Goal: Communication & Community: Answer question/provide support

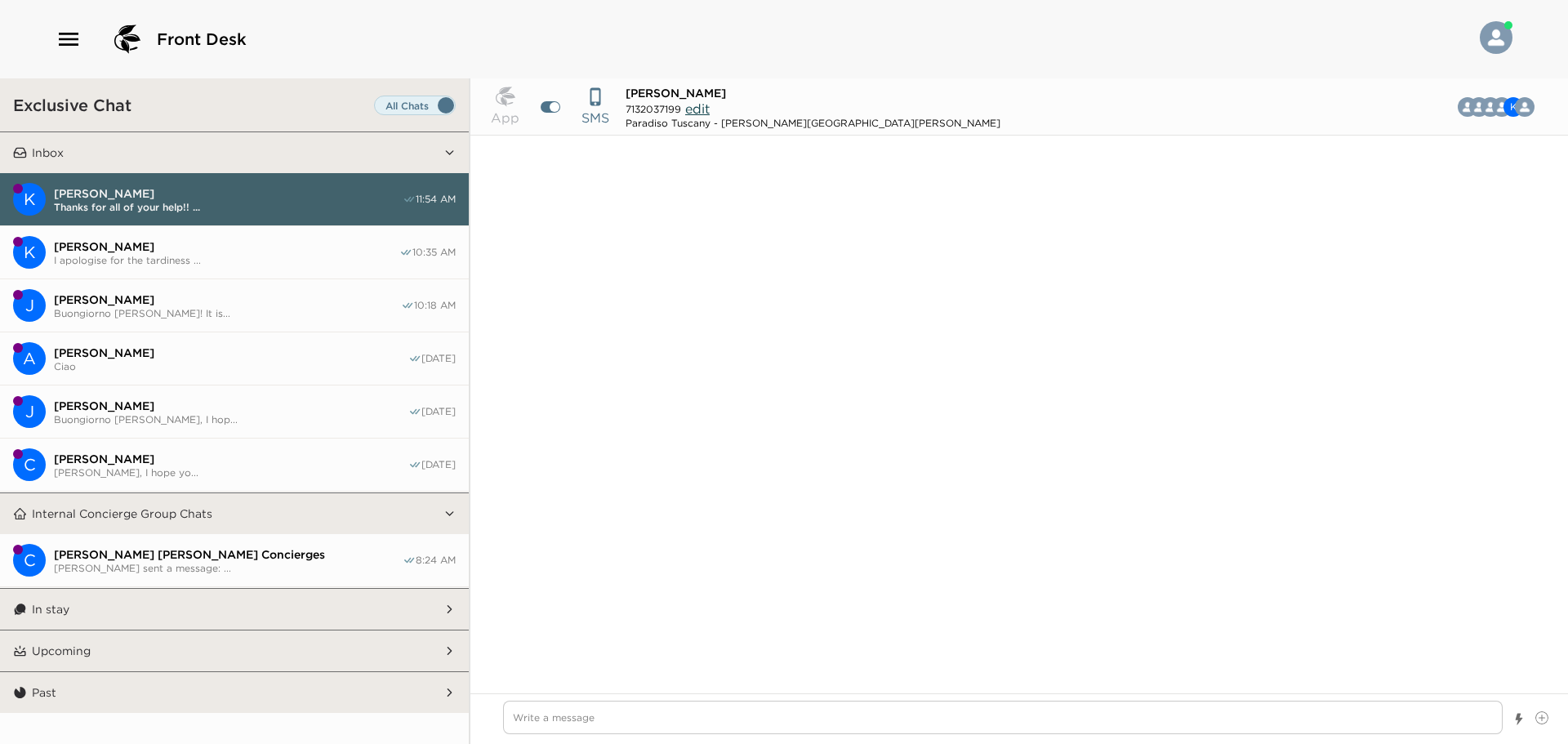
scroll to position [2565, 0]
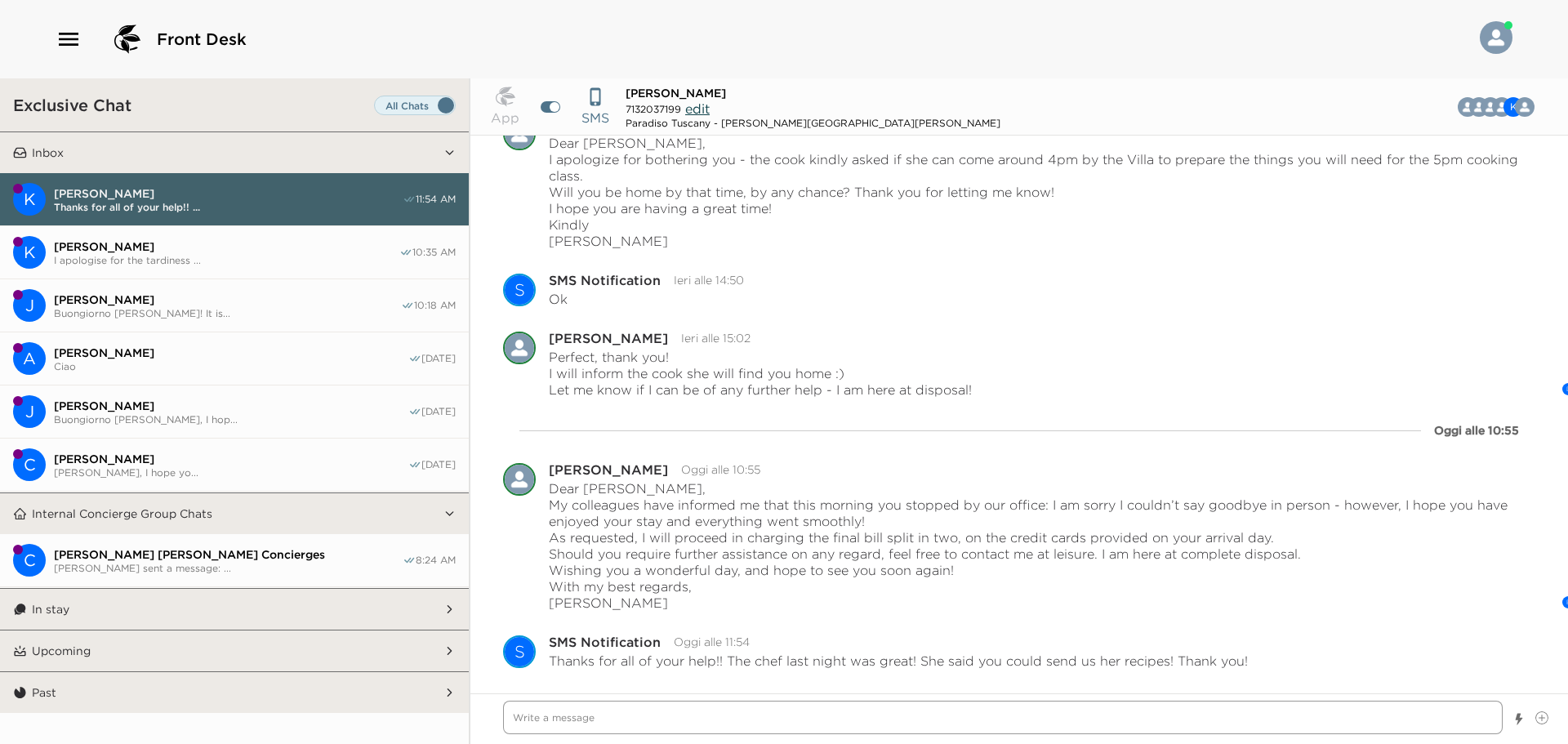
click at [1187, 720] on textarea "Write a message" at bounding box center [1002, 717] width 999 height 33
type textarea "x"
type textarea "W"
type textarea "x"
type textarea "Wo"
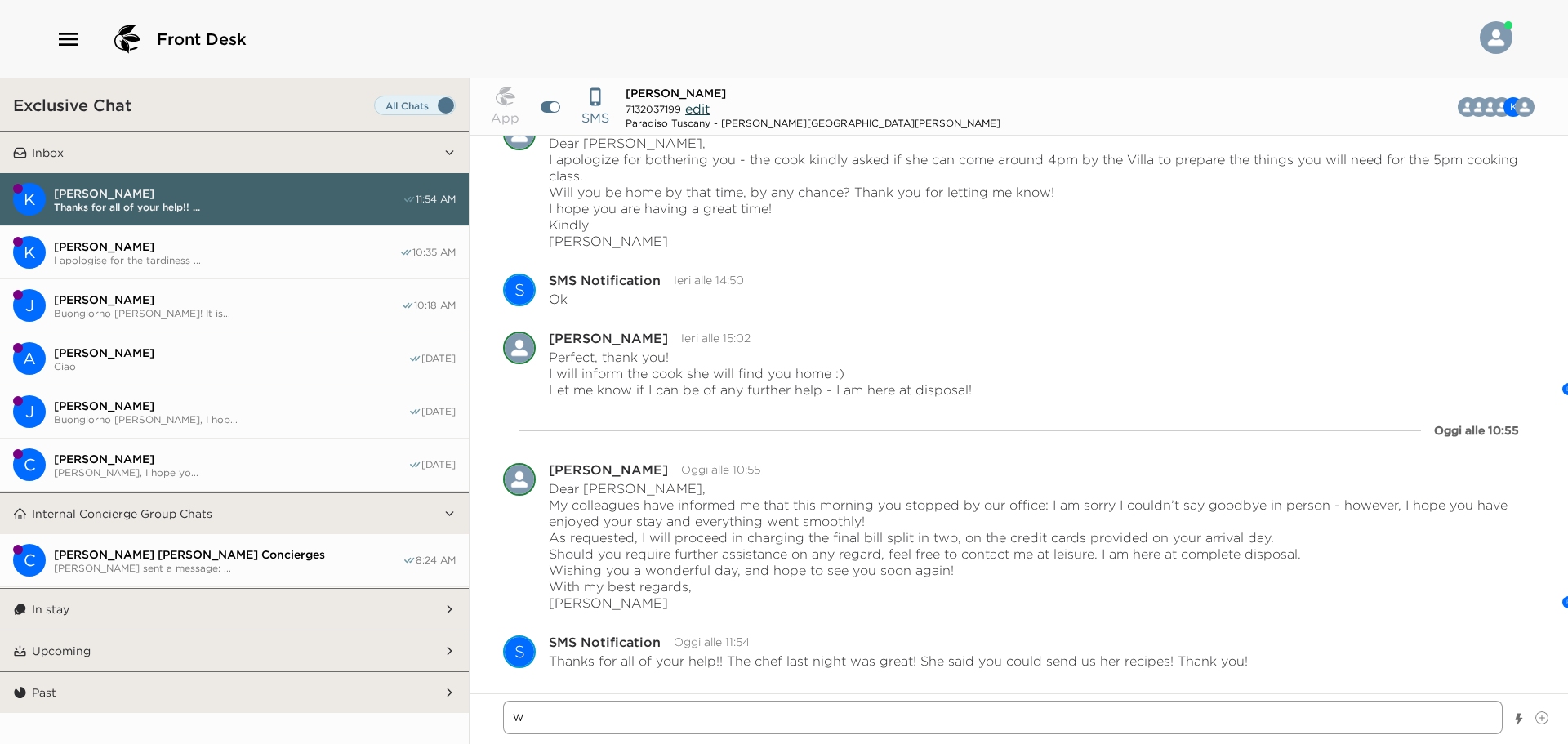
type textarea "x"
type textarea "Won"
type textarea "x"
type textarea "Wond"
type textarea "x"
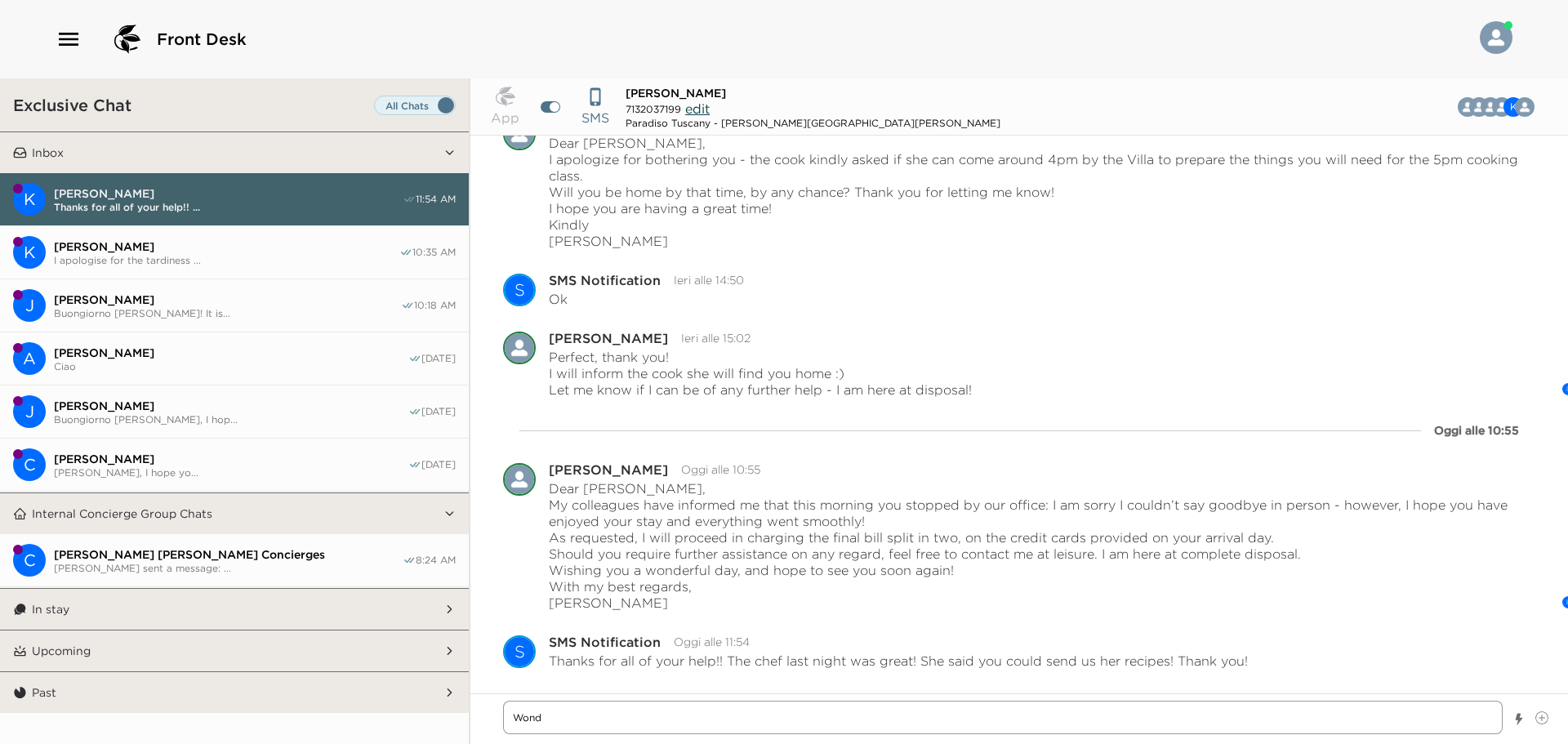
type textarea "Wonde"
type textarea "x"
type textarea "Wonder"
type textarea "x"
type textarea "Wonderf"
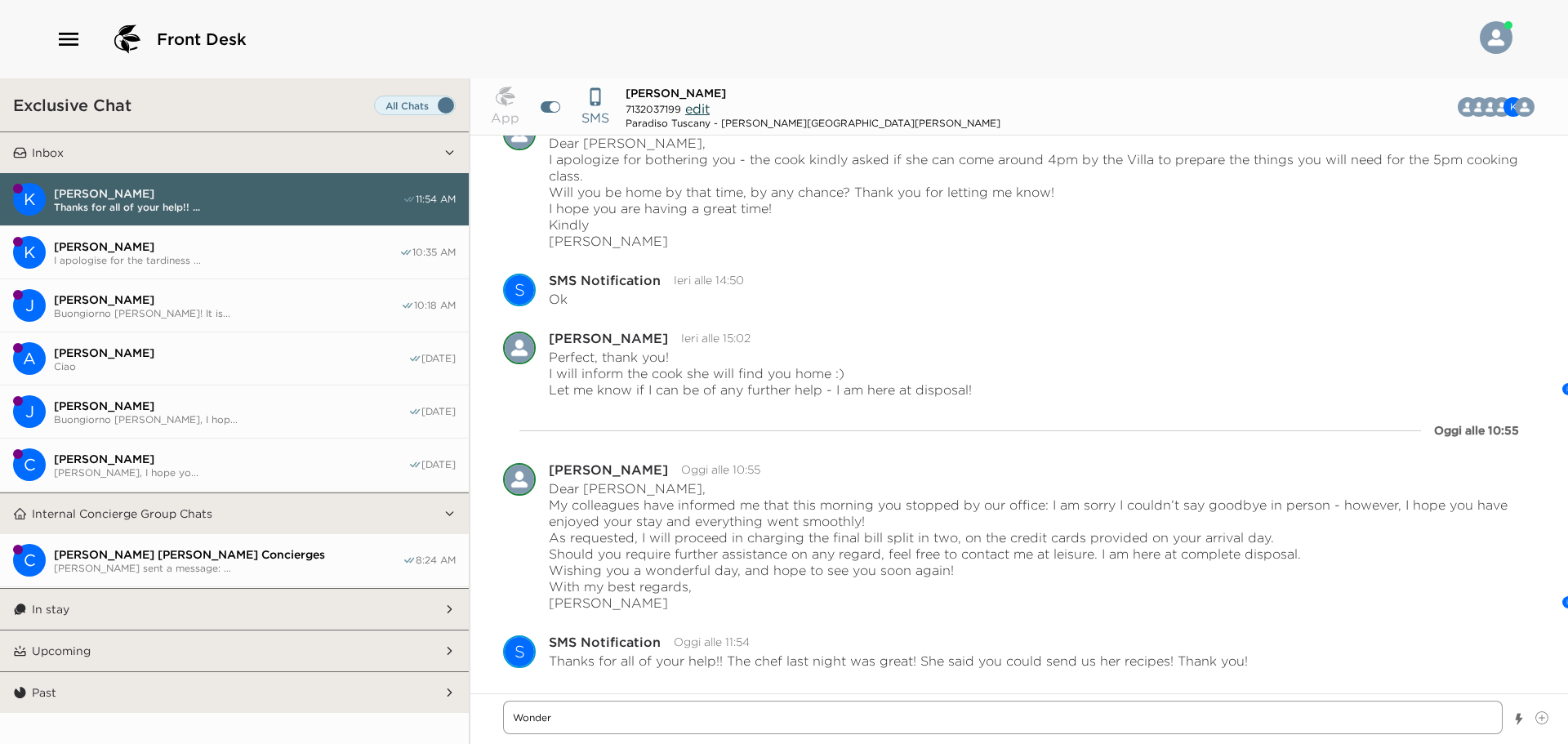
type textarea "x"
type textarea "Wonderfu"
type textarea "x"
type textarea "Wonderful"
type textarea "x"
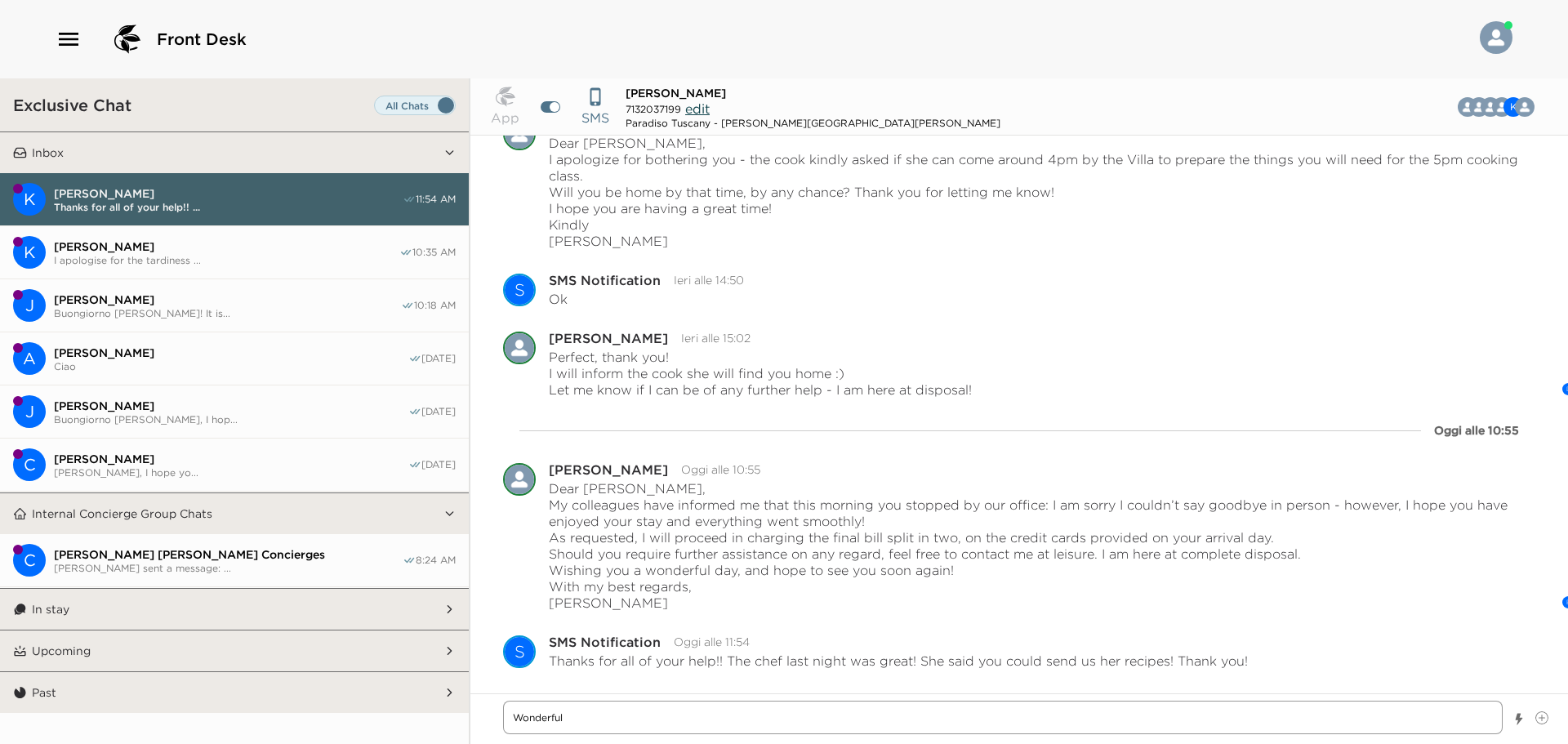
type textarea "Wonderful!"
type textarea "x"
type textarea "Wonderful!"
type textarea "x"
type textarea "Wonderful! :"
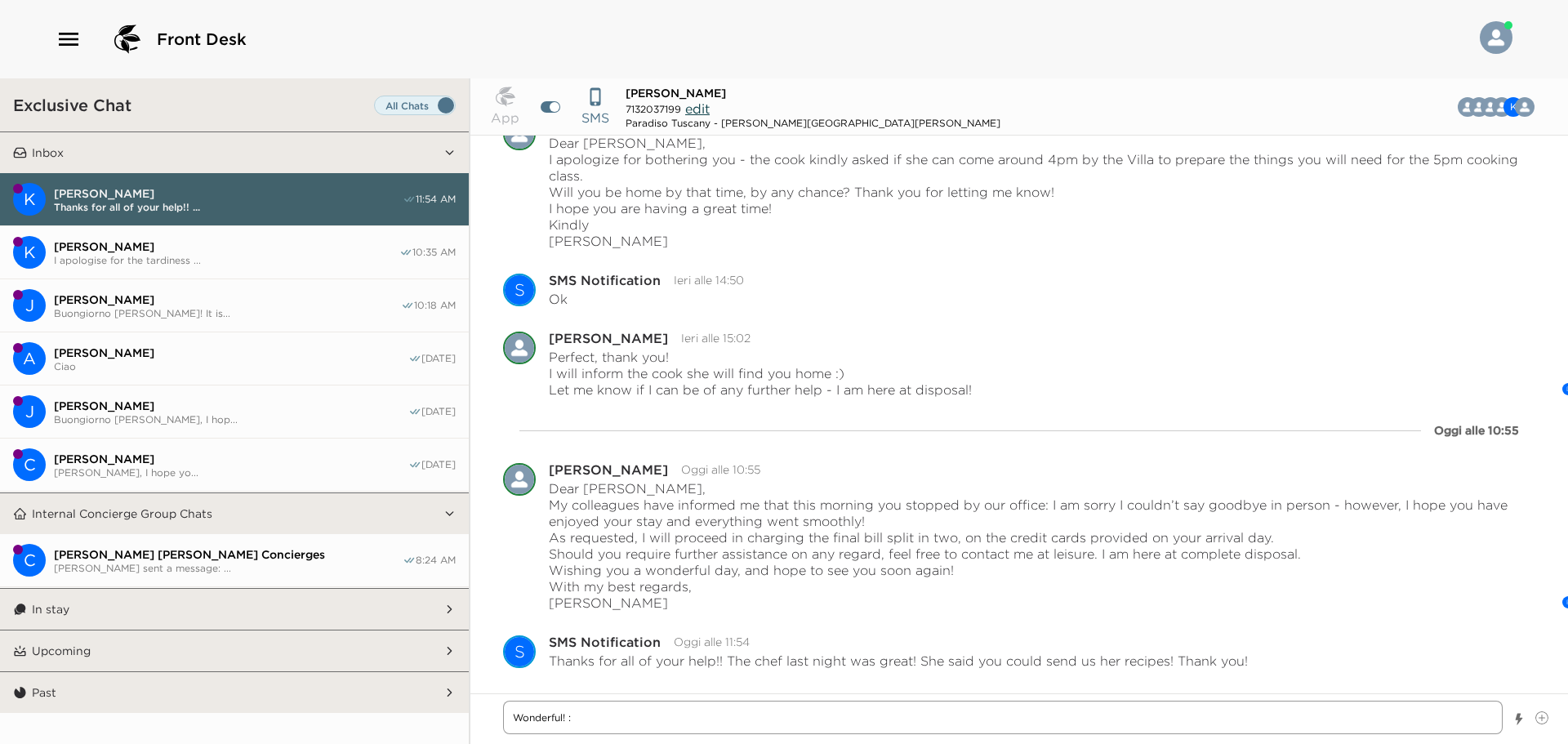
type textarea "x"
type textarea "Wonderful! :)"
type textarea "x"
type textarea "Wonderful! :)"
type textarea "x"
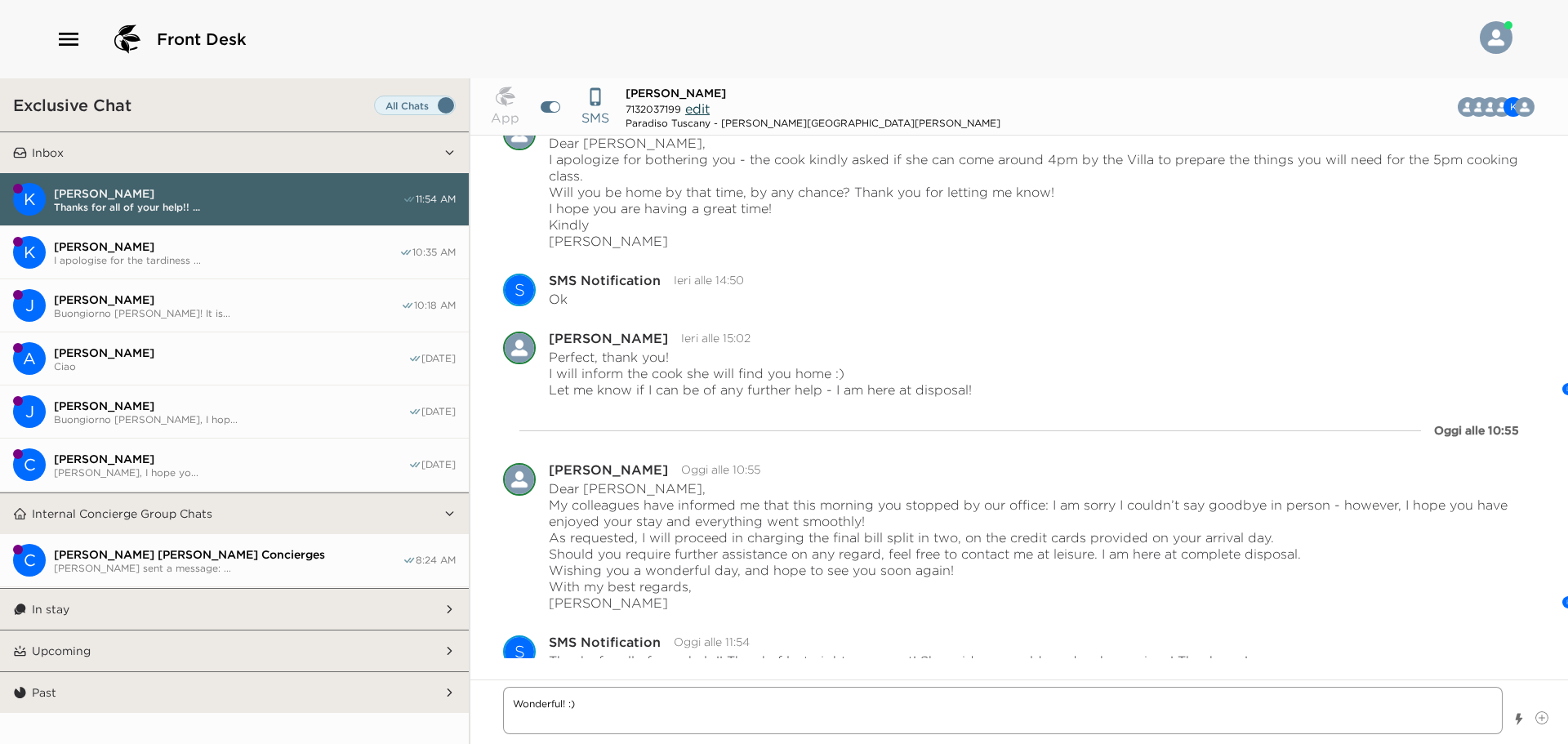
type textarea "Wonderful! :) O"
type textarea "x"
type textarea "Wonderful! :) Of"
type textarea "x"
type textarea "Wonderful! :) Of"
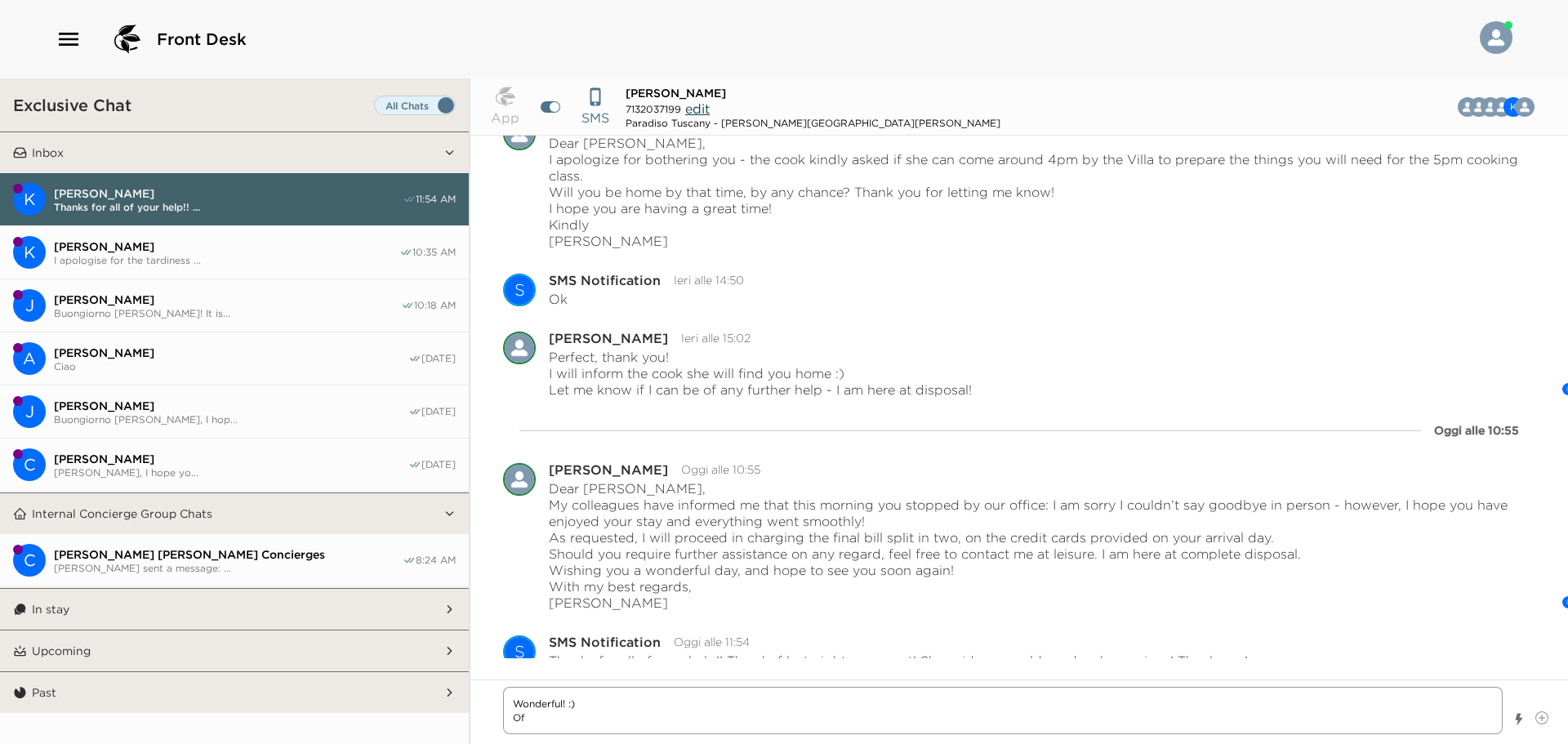
type textarea "x"
type textarea "Wonderful! :) Of c"
type textarea "x"
type textarea "Wonderful! :) Of"
type textarea "x"
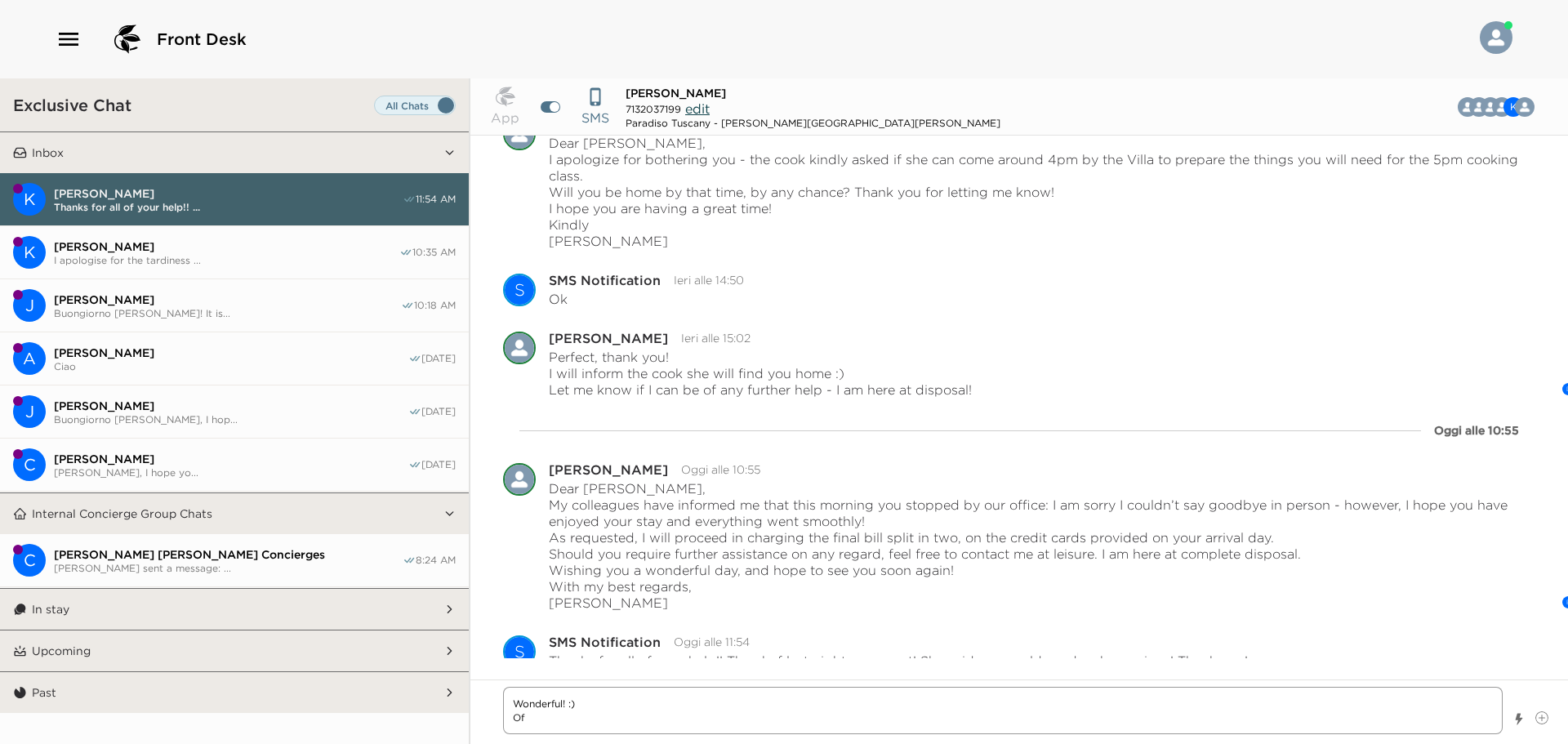
type textarea "Wonderful! :) Of c"
type textarea "x"
type textarea "Wonderful! :) Of co"
type textarea "x"
type textarea "Wonderful! :) Of cou"
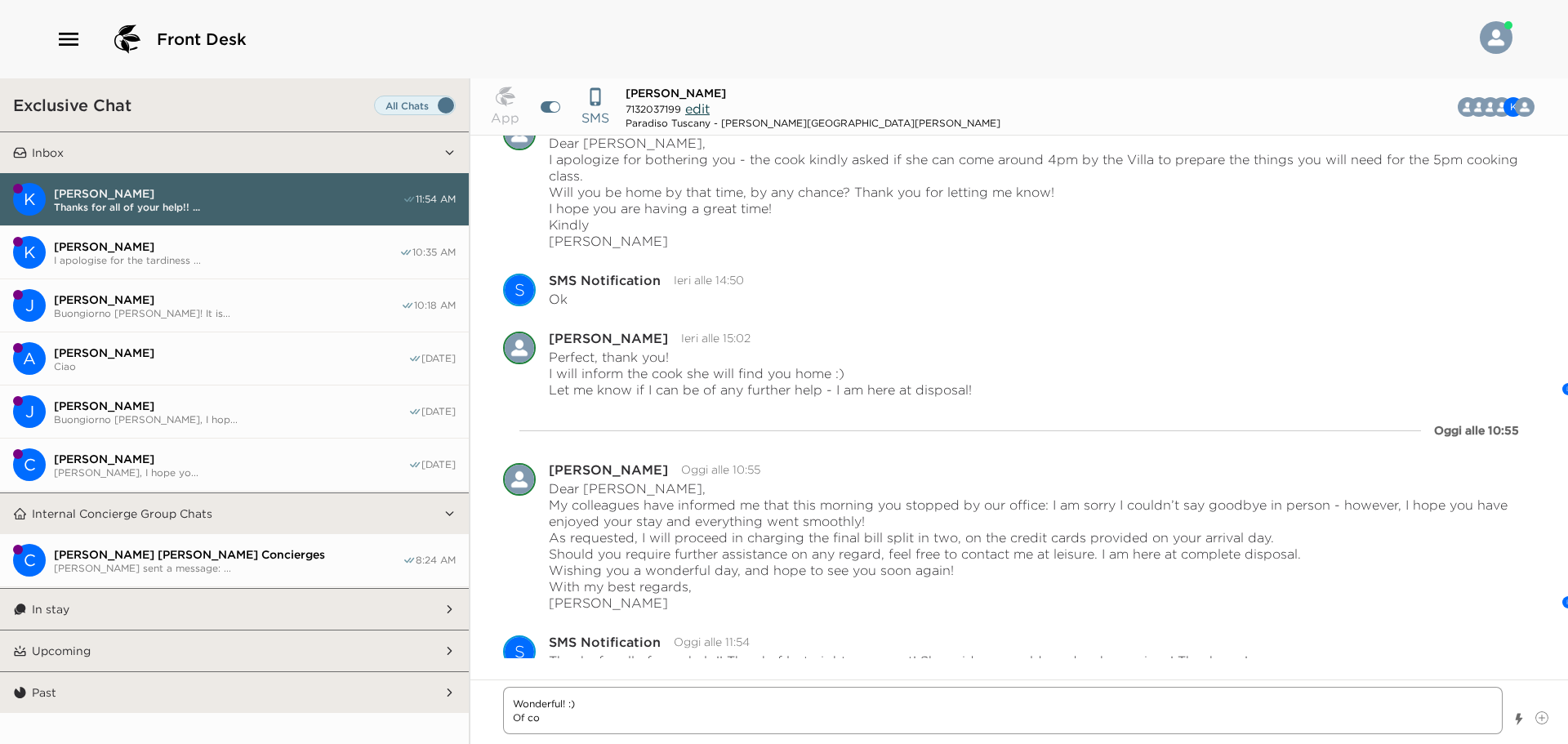
type textarea "x"
type textarea "Wonderful! :) Of cour"
type textarea "x"
type textarea "Wonderful! :) Of cours"
type textarea "x"
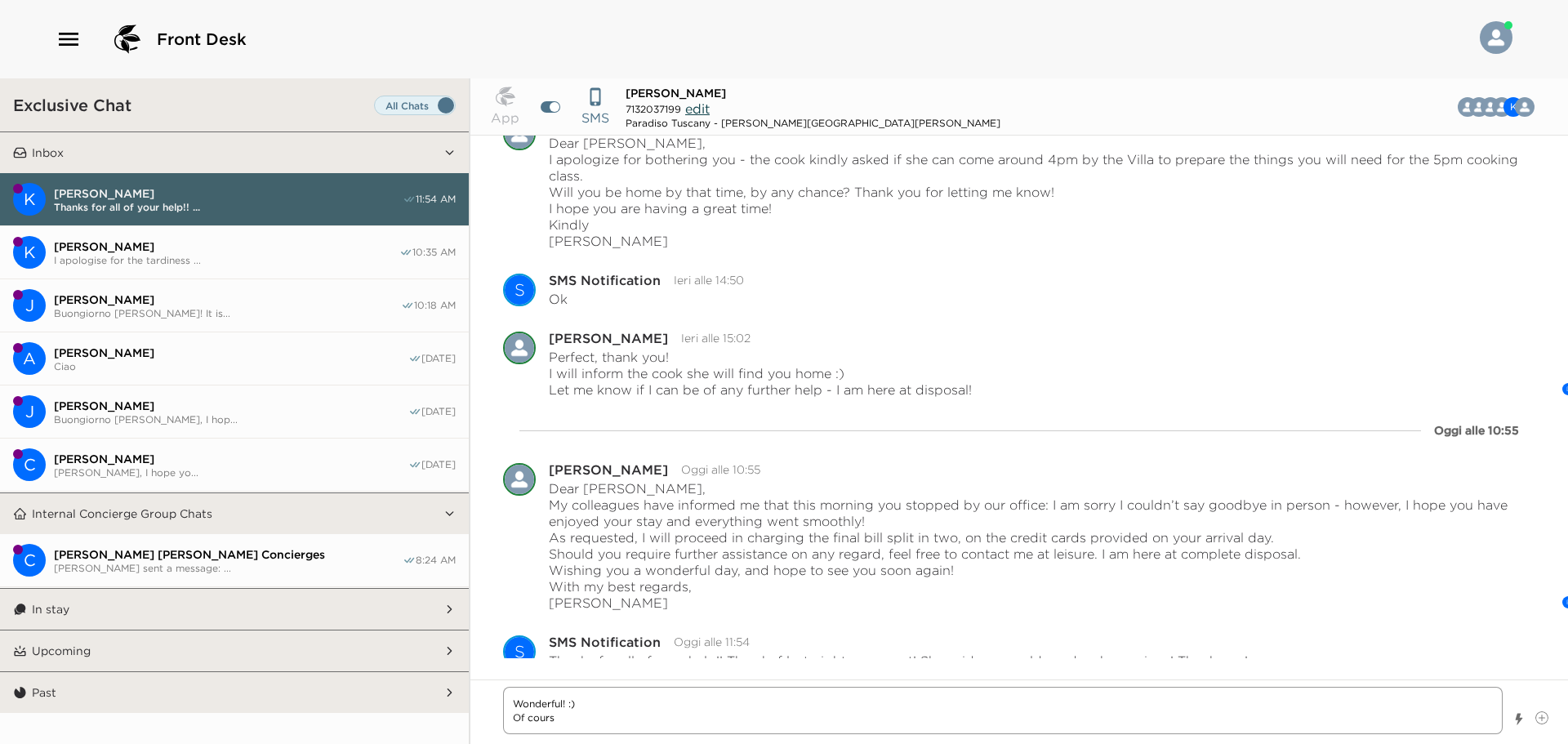
type textarea "Wonderful! :) Of course"
type textarea "x"
type textarea "Wonderful! :) Of course"
type textarea "x"
type textarea "Wonderful! :) Of course -"
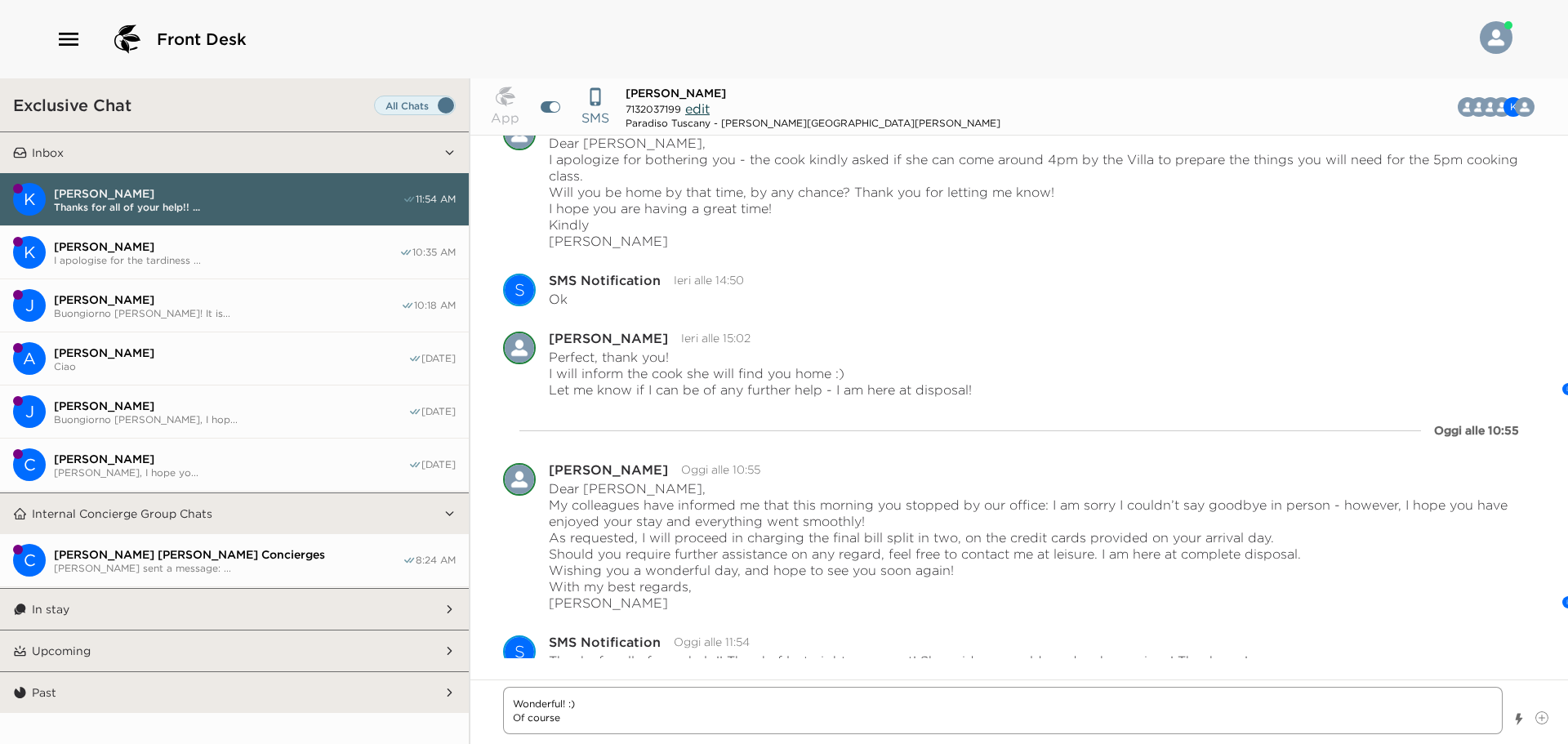
type textarea "x"
type textarea "Wonderful! :) Of course -"
type textarea "x"
type textarea "Wonderful! :) Of course - I"
type textarea "x"
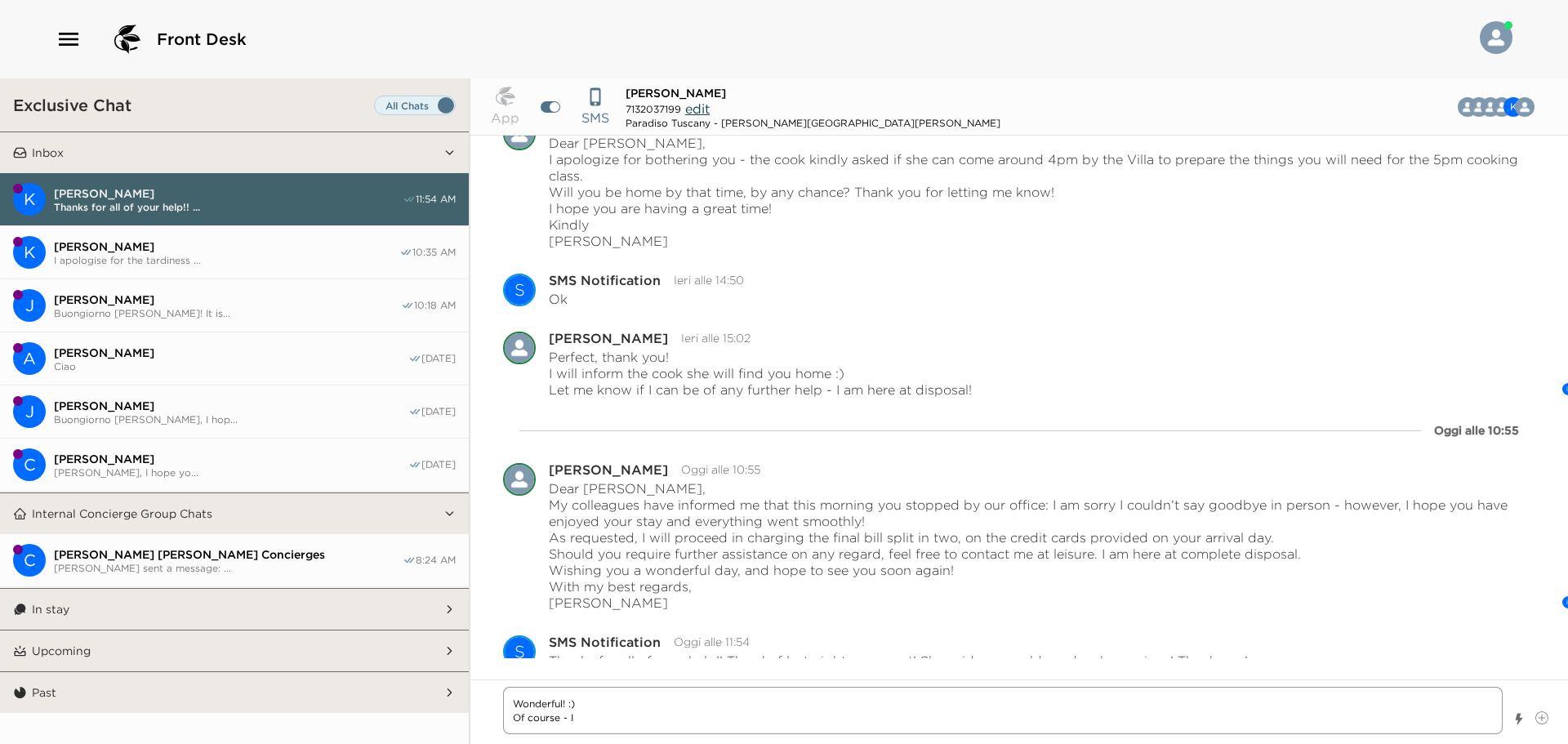
type textarea "Wonderful! :) Of course - I"
type textarea "x"
type textarea "Wonderful! :) Of course - I w"
type textarea "x"
type textarea "Wonderful! :) Of course - I wi"
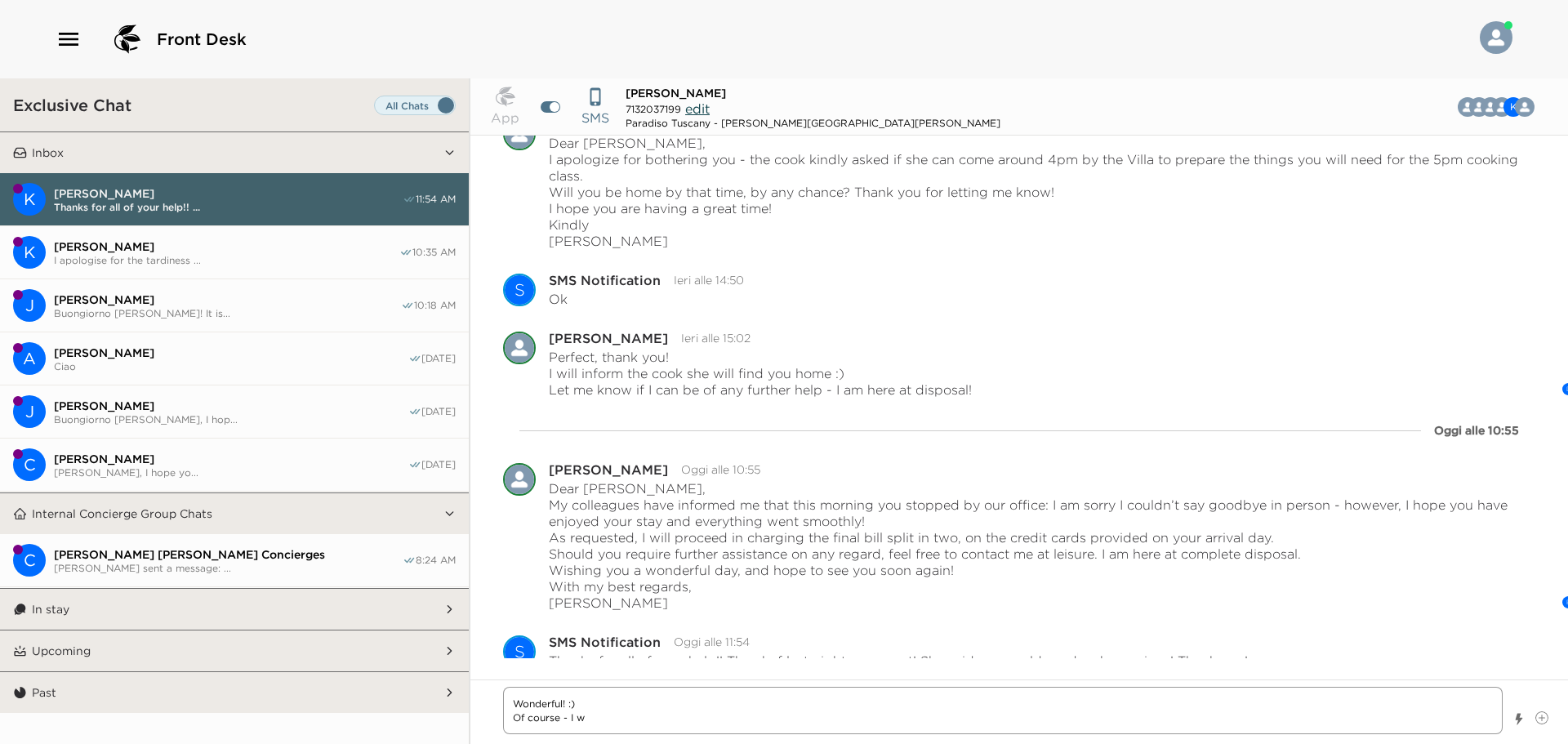
type textarea "x"
type textarea "Wonderful! :) Of course - I wil"
type textarea "x"
type textarea "Wonderful! :) Of course - I will"
type textarea "x"
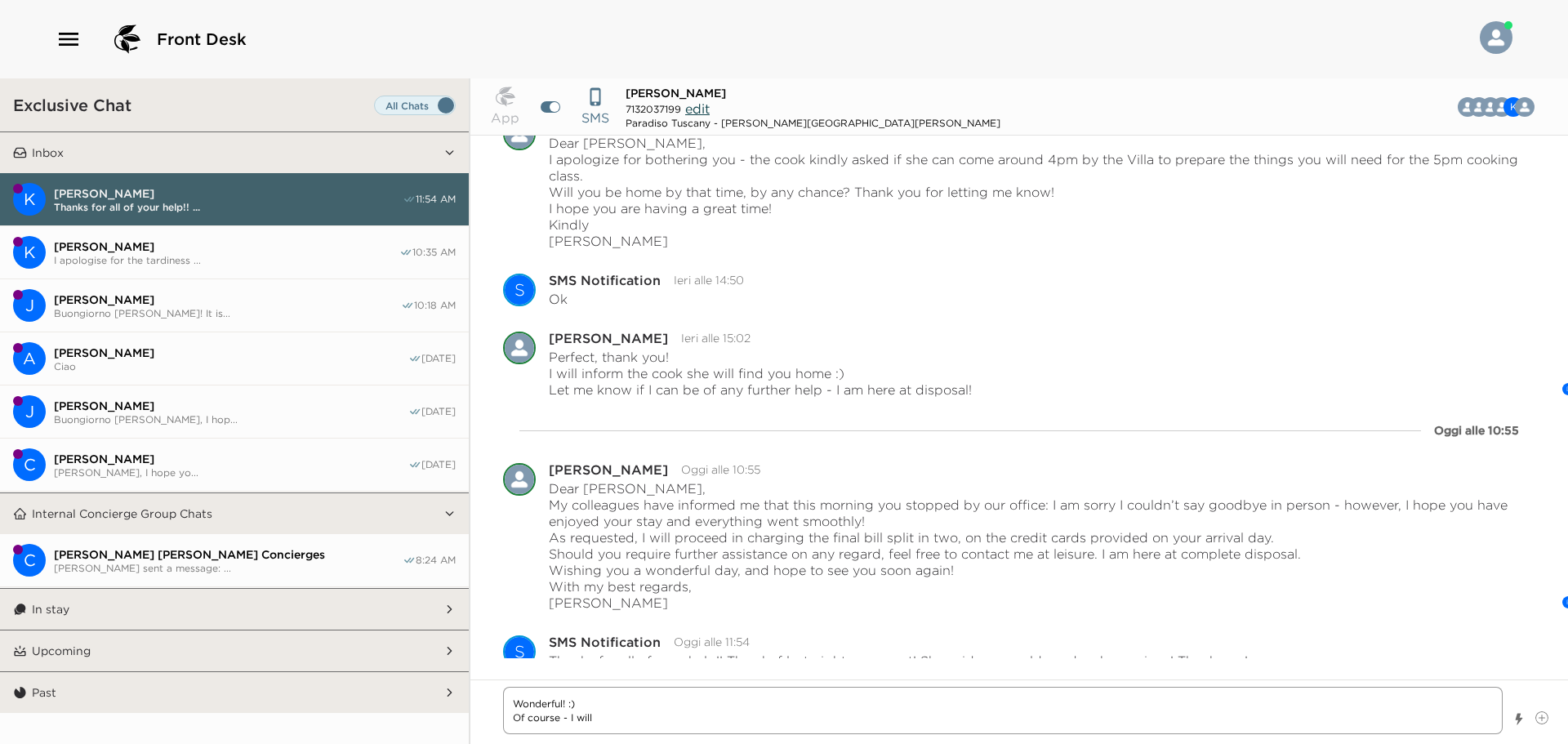
type textarea "Wonderful! :) Of course - I will"
type textarea "x"
type textarea "Wonderful! :) Of course - I will h"
type textarea "x"
type textarea "Wonderful! :) Of course - I will ha"
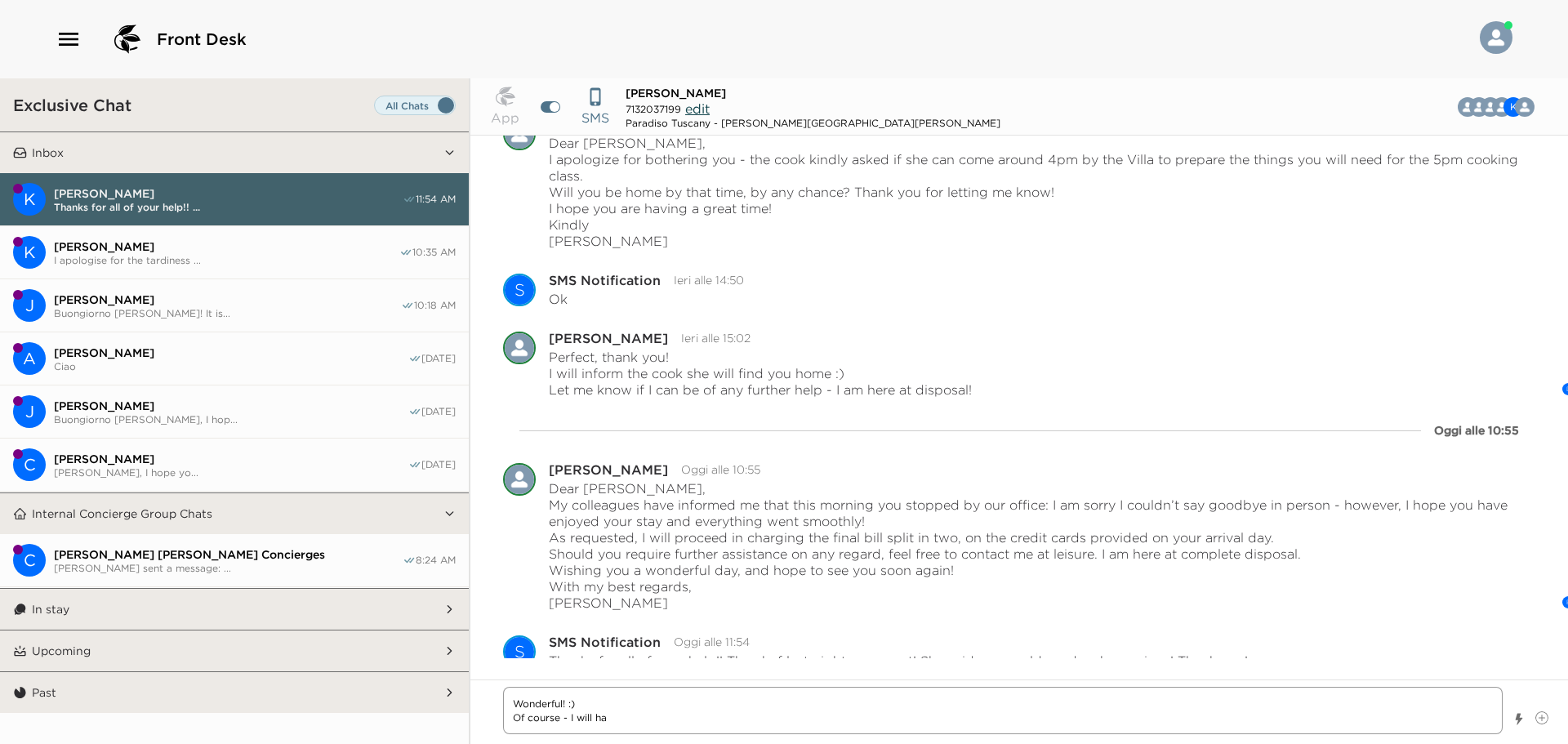
type textarea "x"
type textarea "Wonderful! :) Of course - I will hav"
type textarea "x"
type textarea "Wonderful! :) Of course - I will have"
type textarea "x"
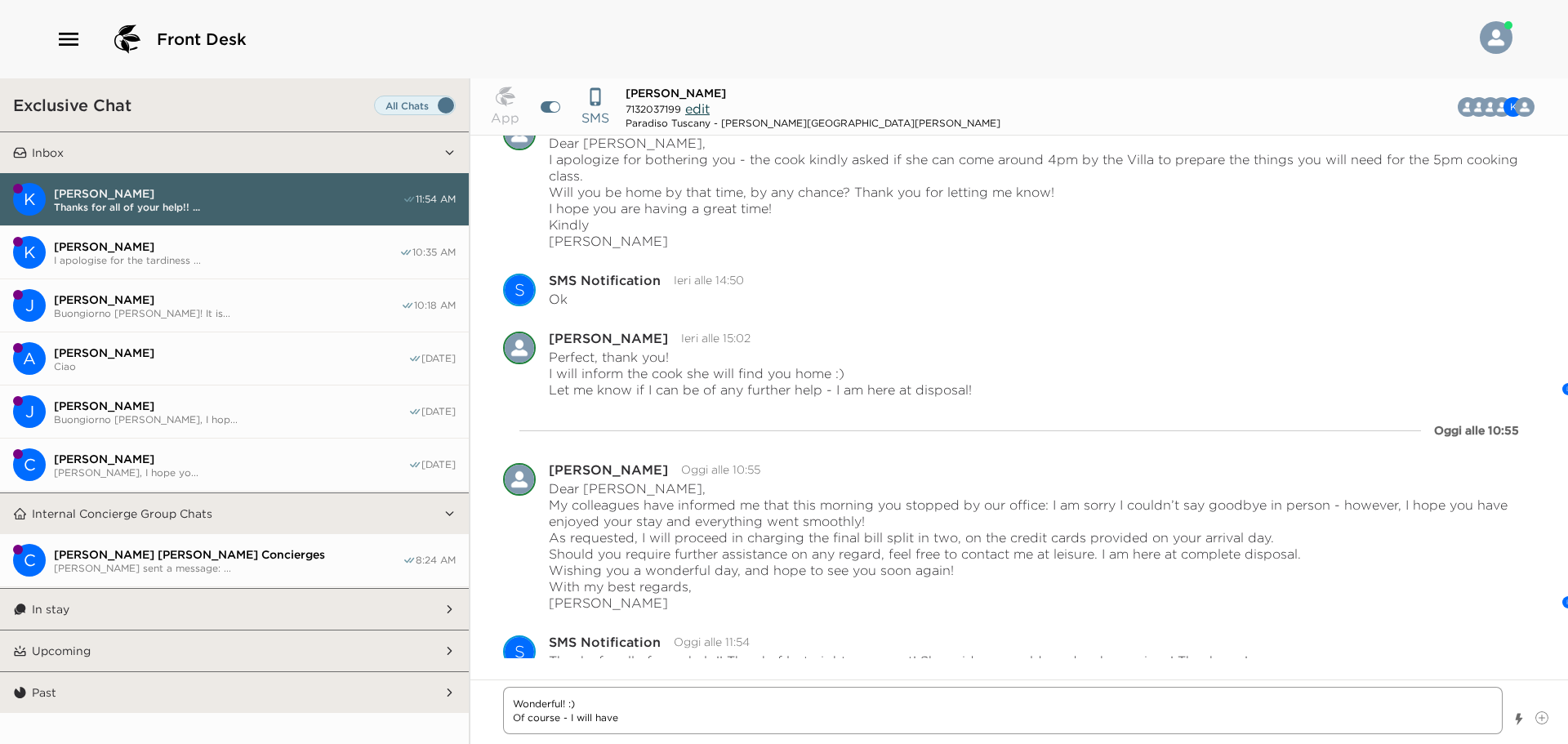
type textarea "Wonderful! :) Of course - I will have"
type textarea "x"
type textarea "Wonderful! :) Of course - I will have h"
type textarea "x"
type textarea "Wonderful! :) Of course - I will have he"
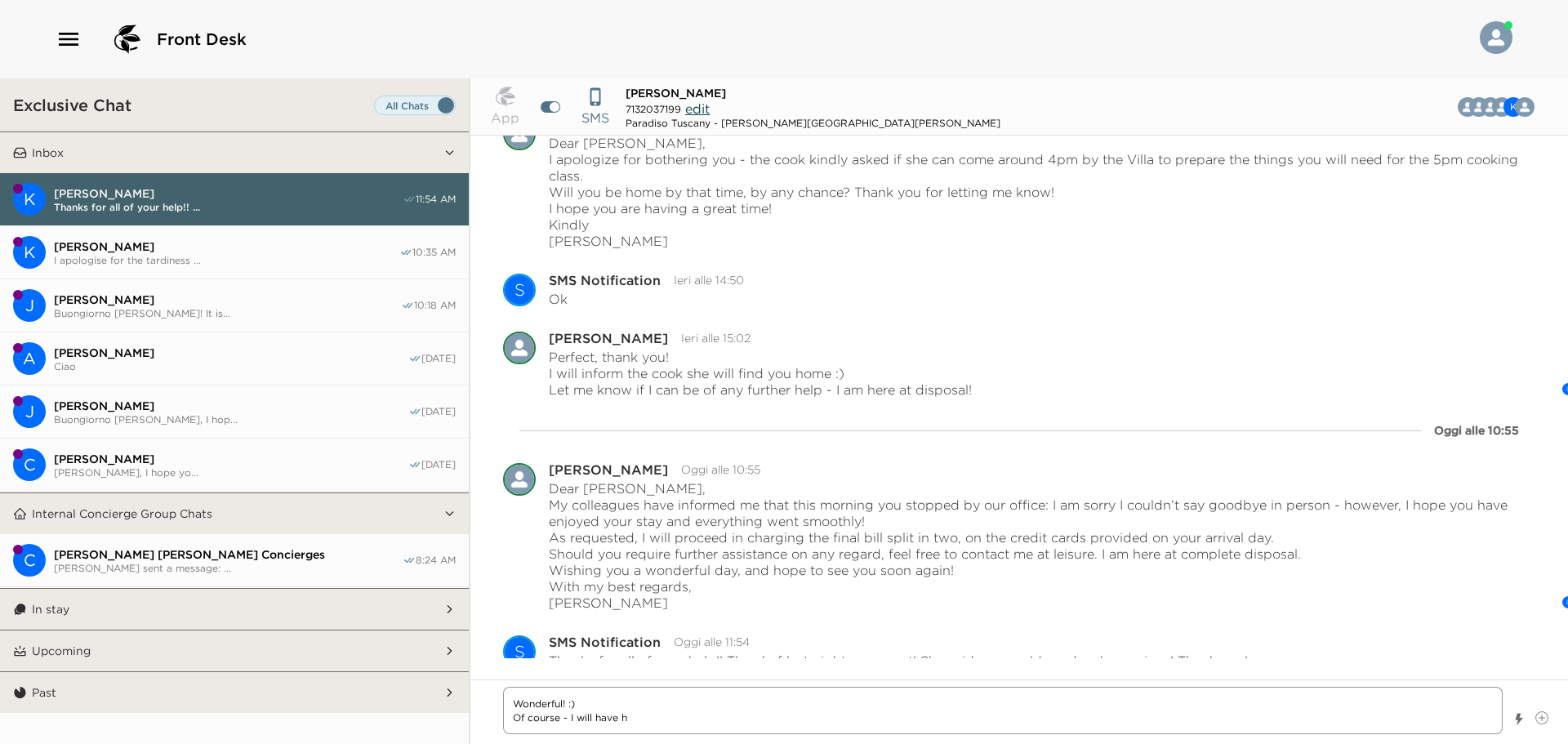
type textarea "x"
type textarea "Wonderful! :) Of course - I will have her"
type textarea "x"
type textarea "Wonderful! :) Of course - I will have her"
type textarea "x"
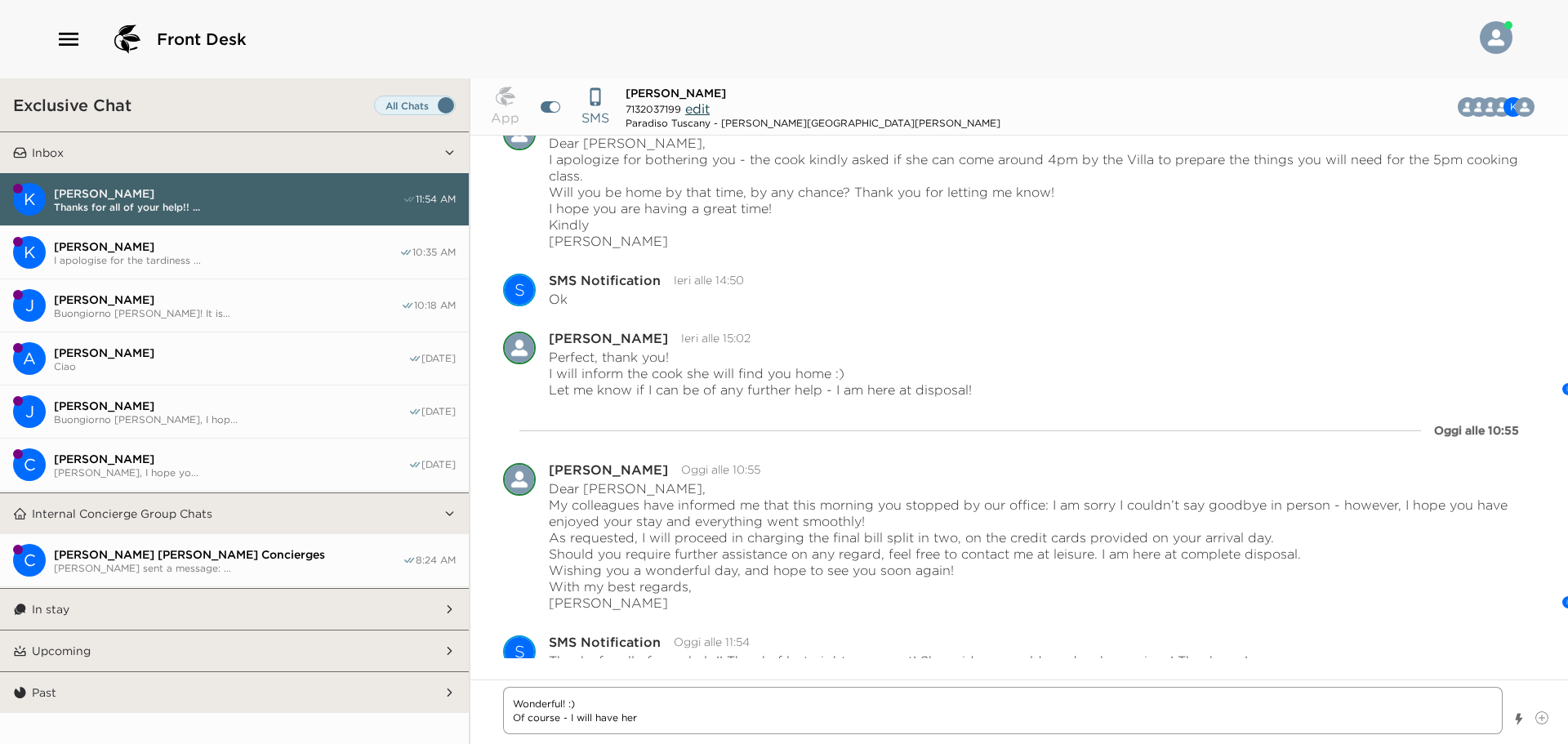
type textarea "Wonderful! :) Of course - I will have her s"
type textarea "x"
type textarea "Wonderful! :) Of course - I will have her se"
type textarea "x"
type textarea "Wonderful! :) Of course - I will have her s"
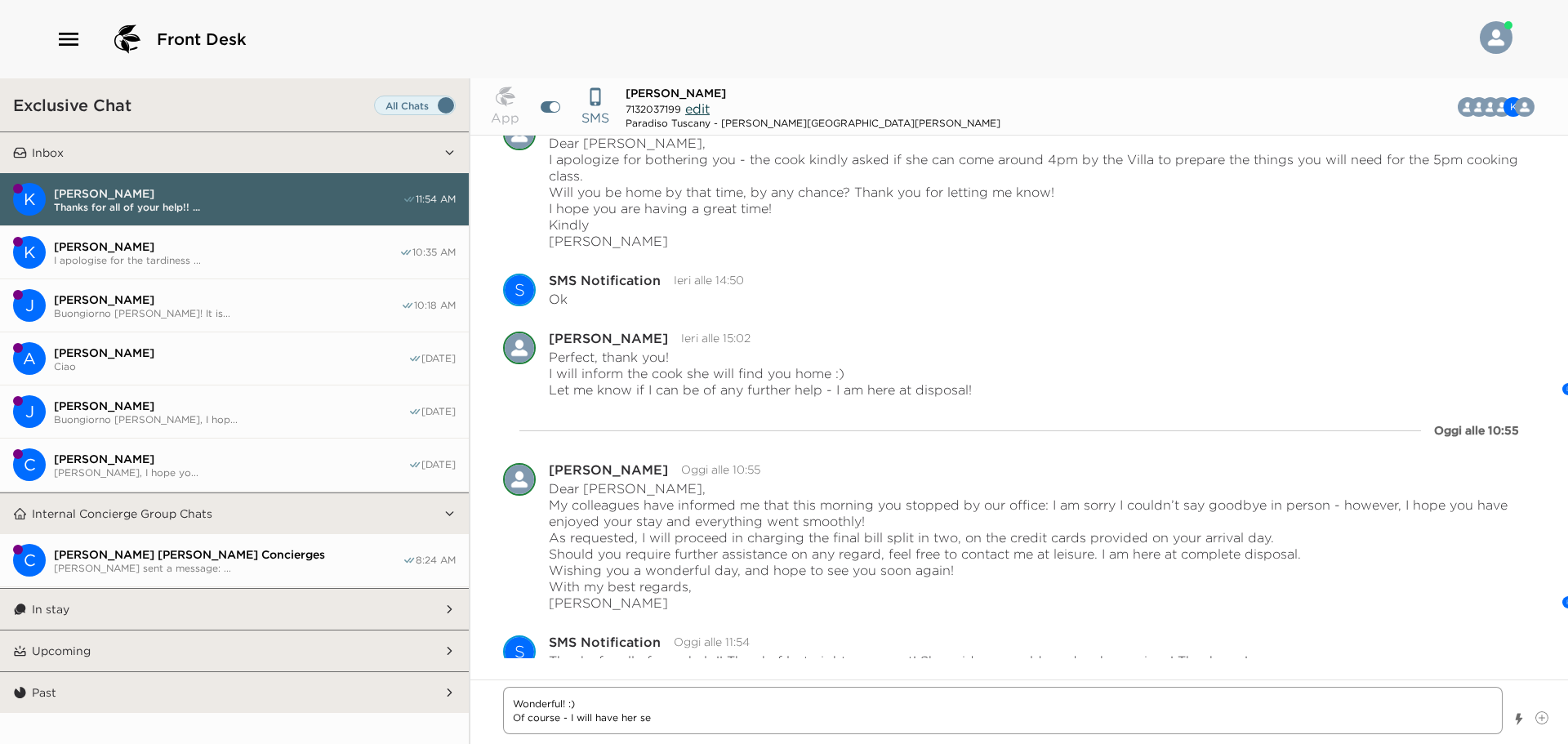
type textarea "x"
type textarea "Wonderful! :) Of course - I will have her se"
type textarea "x"
type textarea "Wonderful! :) Of course - I will have her sen"
type textarea "x"
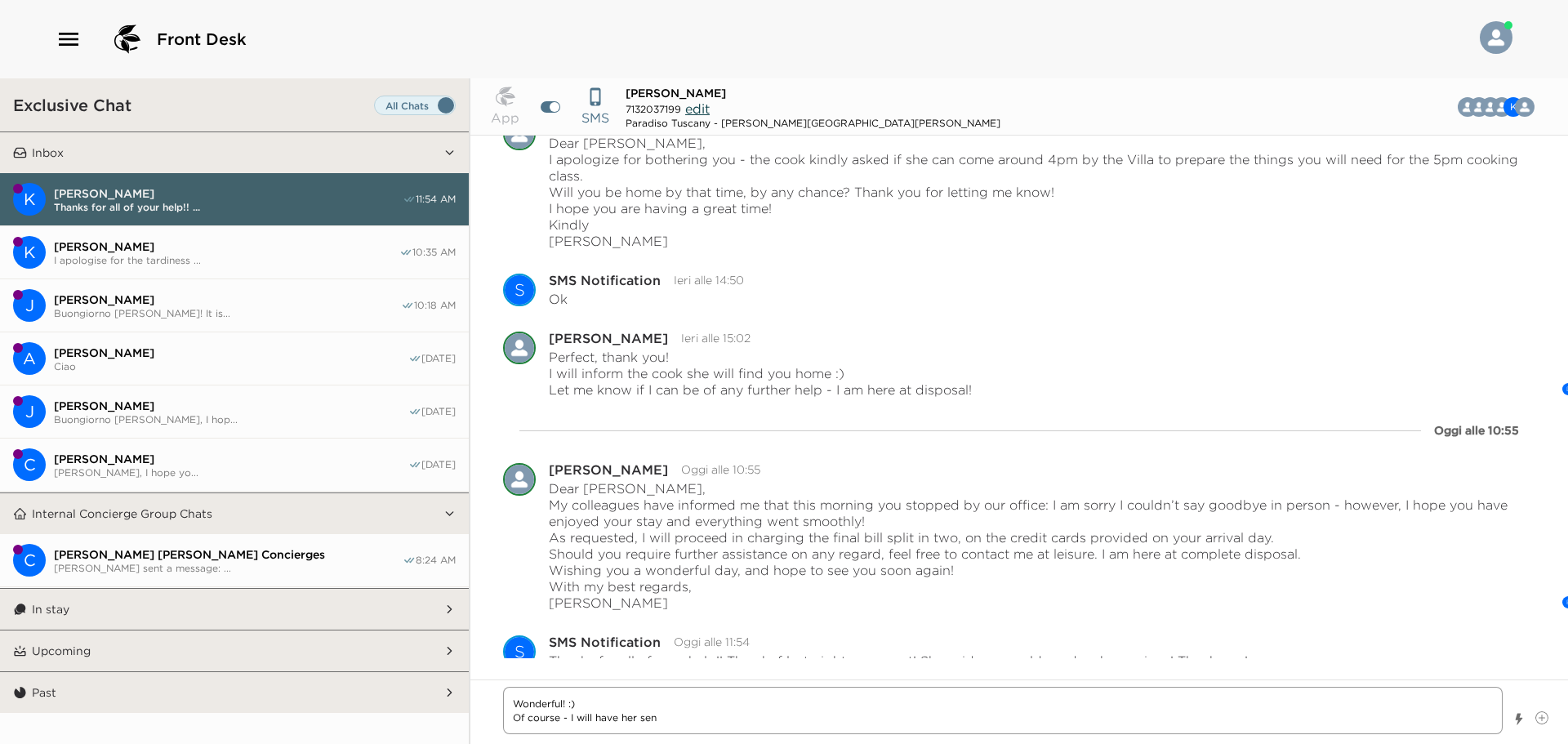
type textarea "Wonderful! :) Of course - I will have her send"
type textarea "x"
type textarea "Wonderful! :) Of course - I will have her send"
type textarea "x"
type textarea "Wonderful! :) Of course - I will have her send m"
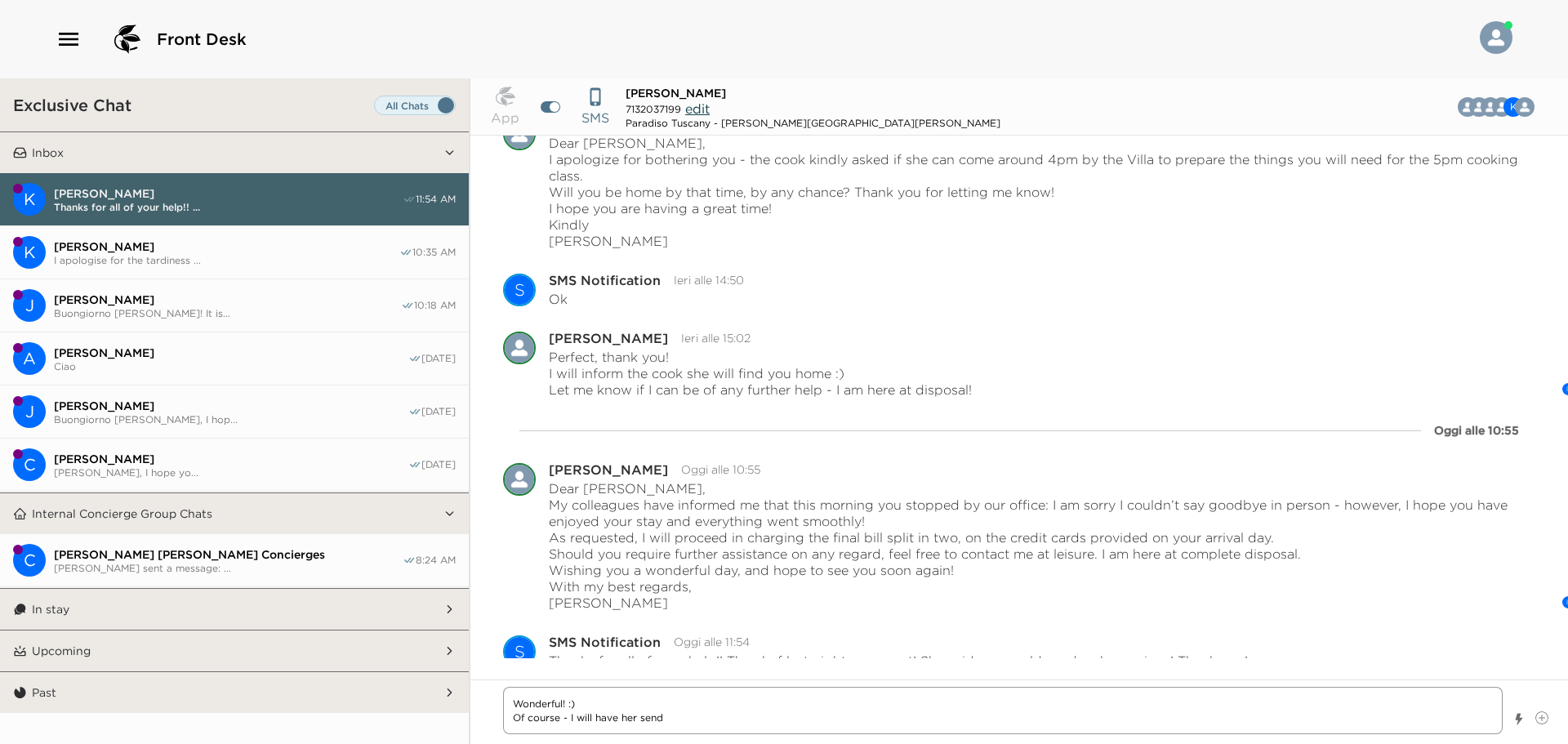
type textarea "x"
type textarea "Wonderful! :) Of course - I will have her send me"
type textarea "x"
type textarea "Wonderful! :) Of course - I will have her send me"
type textarea "x"
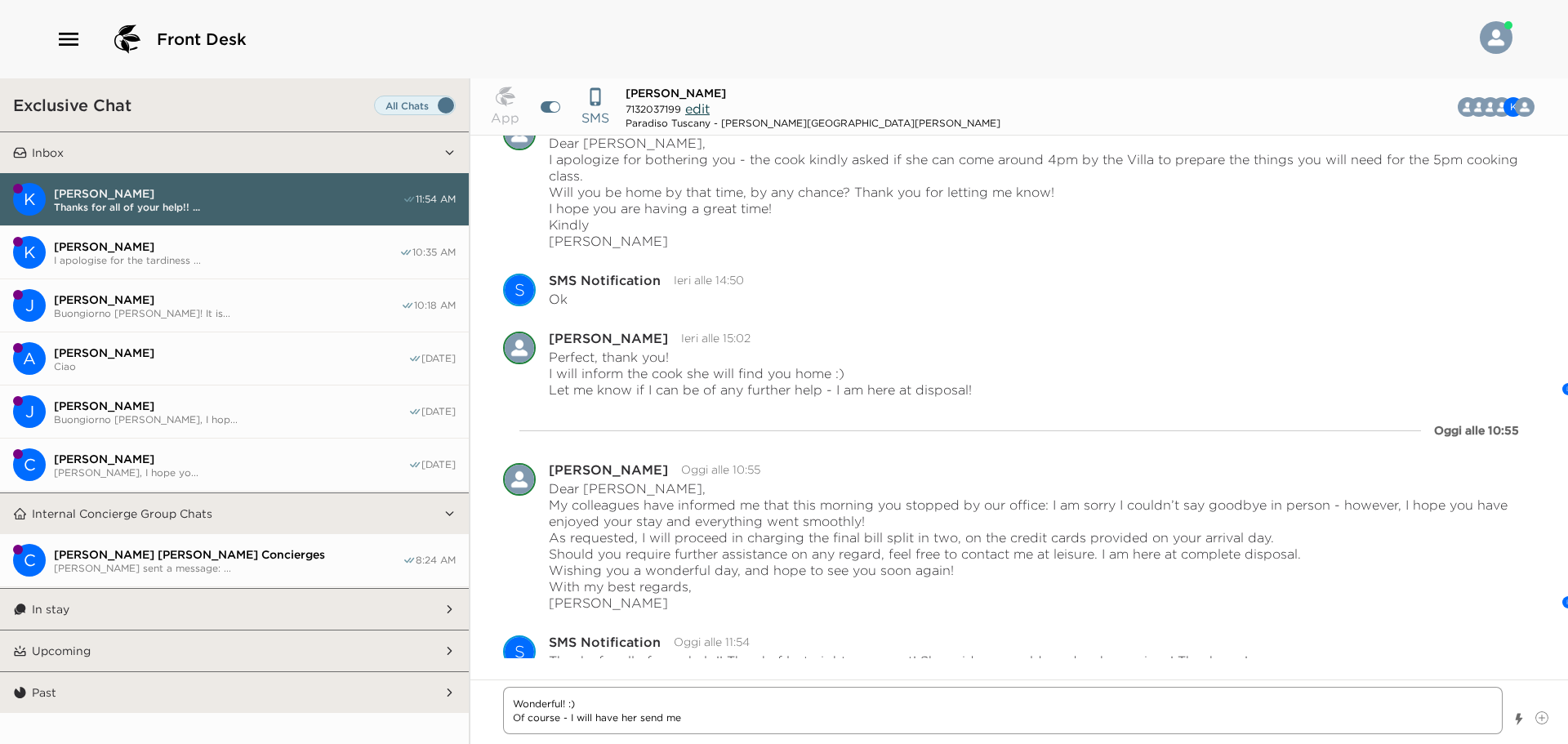
type textarea "Wonderful! :) Of course - I will have her send me t"
type textarea "x"
type textarea "Wonderful! :) Of course - I will have her send me th"
type textarea "x"
type textarea "Wonderful! :) Of course - I will have her send me the"
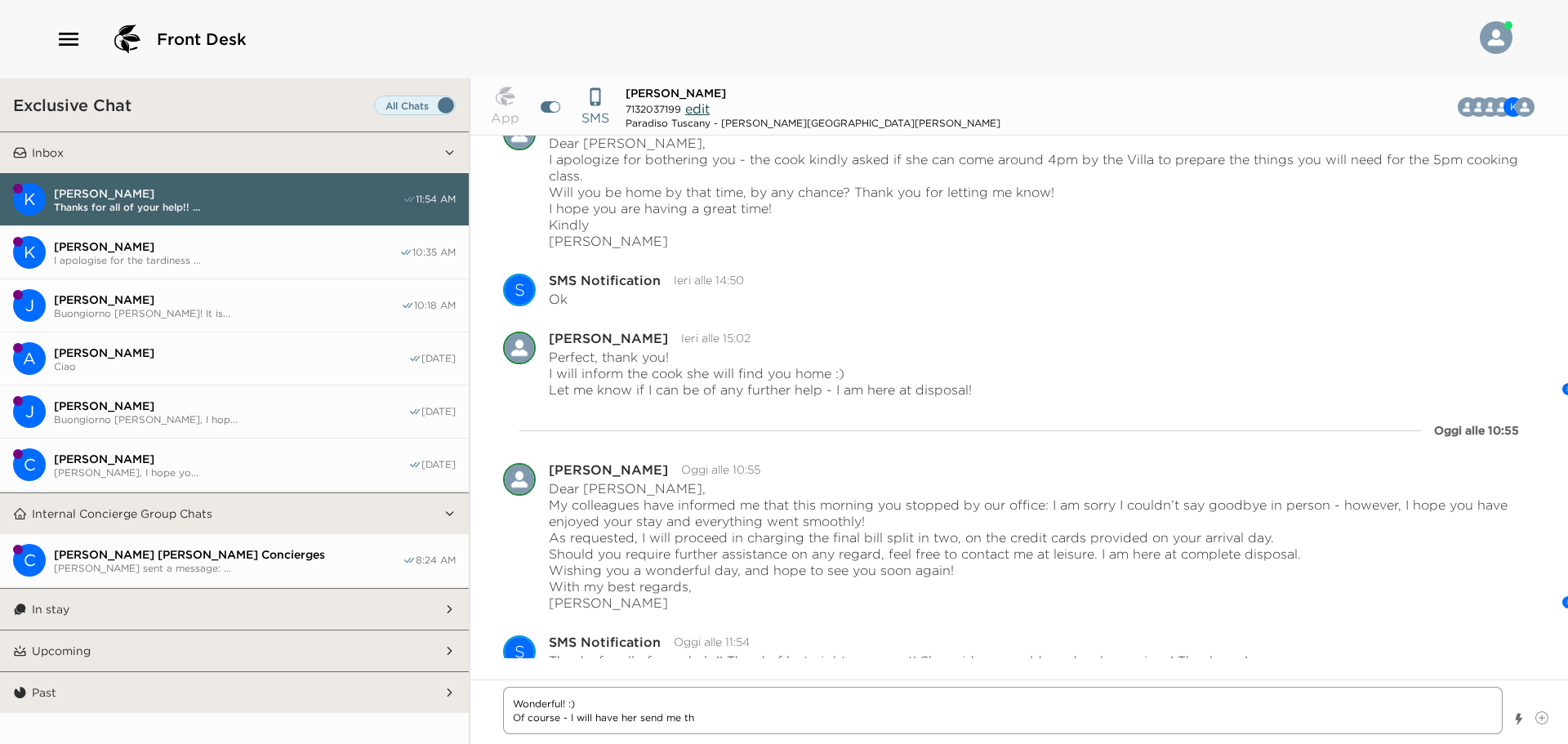
type textarea "x"
type textarea "Wonderful! :) Of course - I will have her send me the"
type textarea "x"
type textarea "Wonderful! :) Of course - I will have her send me the r"
type textarea "x"
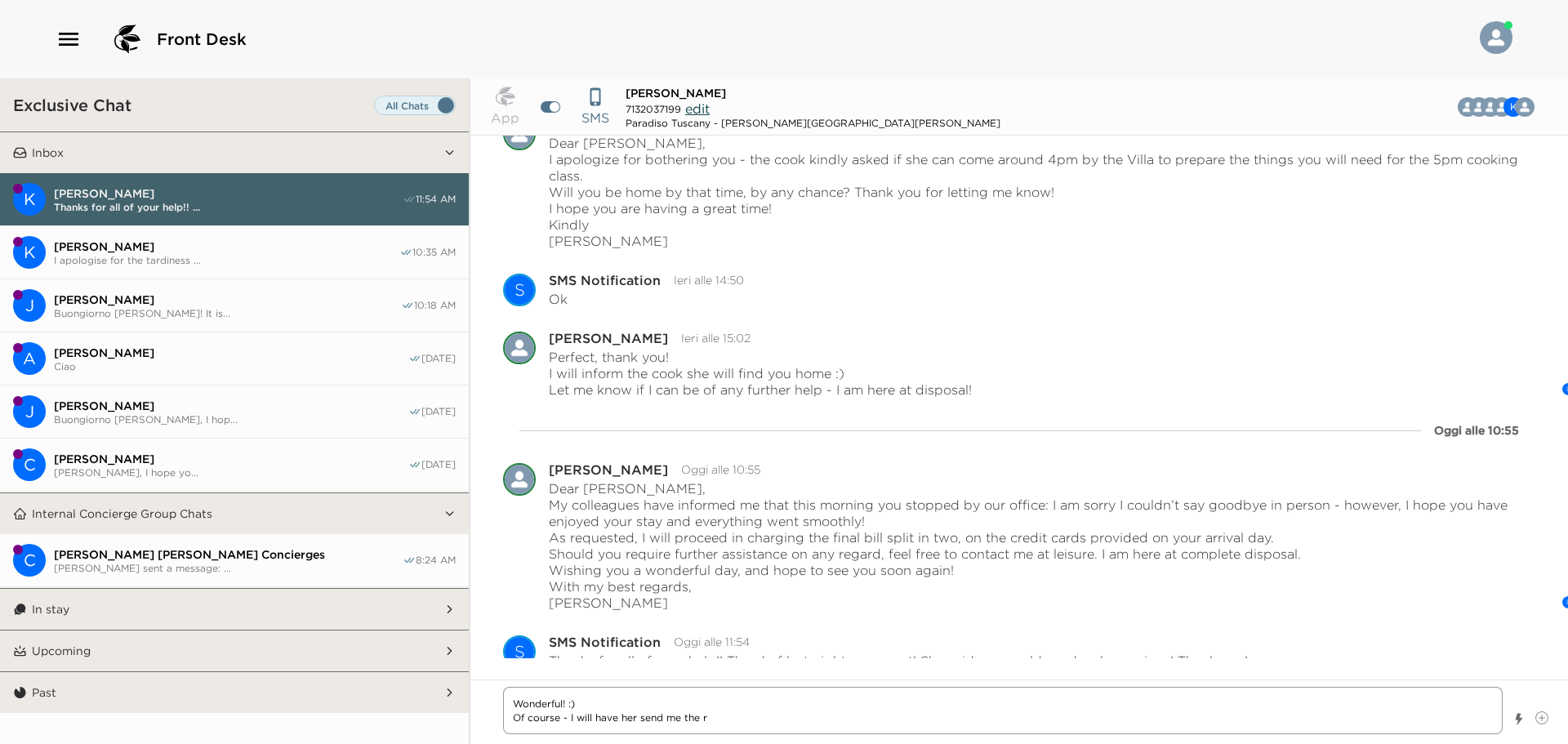
type textarea "Wonderful! :) Of course - I will have her send me the re"
type textarea "x"
type textarea "Wonderful! :) Of course - I will have her send me the rec"
type textarea "x"
type textarea "Wonderful! :) Of course - I will have her send me the reci"
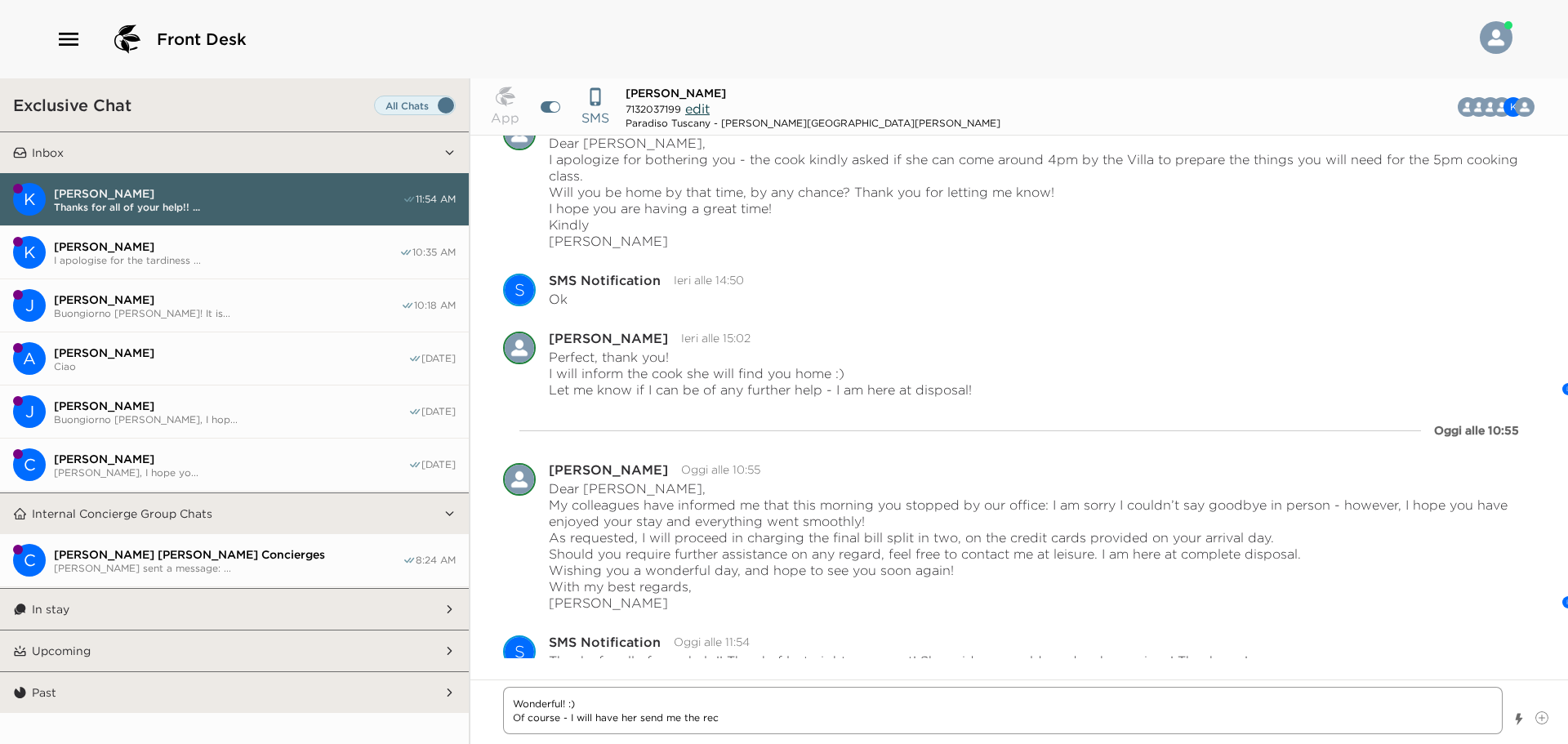
type textarea "x"
type textarea "Wonderful! :) Of course - I will have her send me the recip"
type textarea "x"
type textarea "Wonderful! :) Of course - I will have her send me the recipe"
type textarea "x"
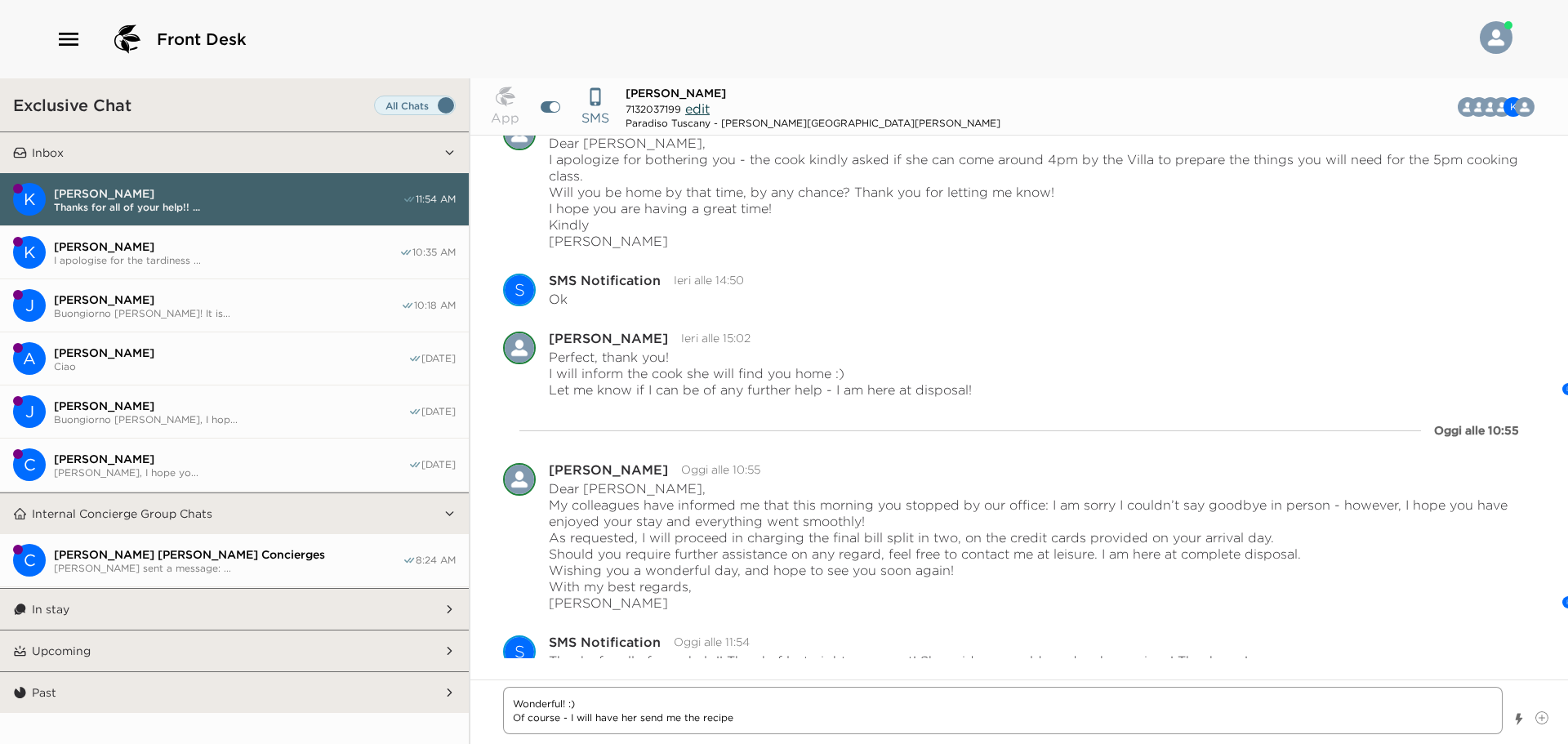
type textarea "Wonderful! :) Of course - I will have her send me the reciped"
type textarea "x"
type textarea "Wonderful! :) Of course - I will have her send me the recipe"
type textarea "x"
type textarea "Wonderful! :) Of course - I will have her send me the recipes"
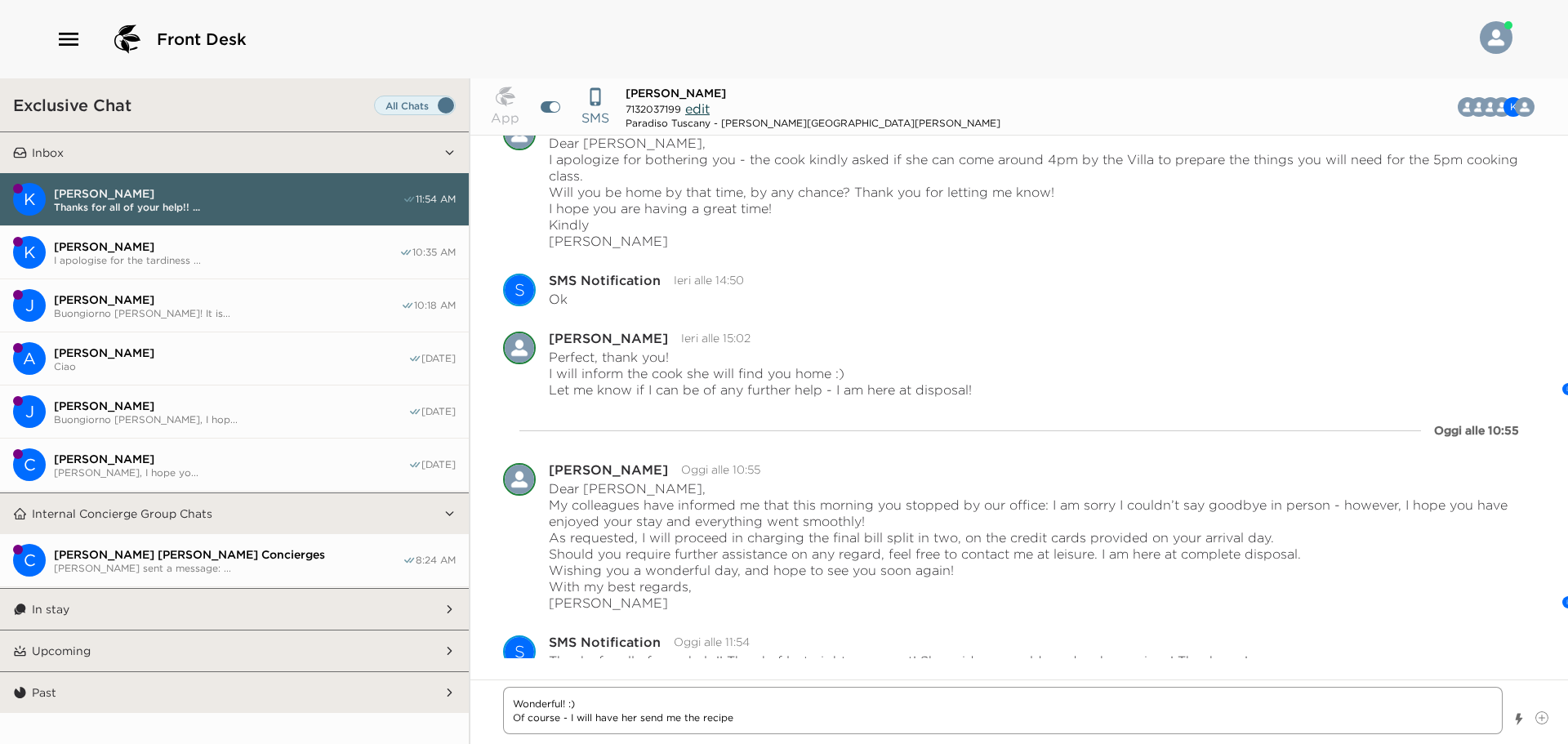
type textarea "x"
type textarea "Wonderful! :) Of course - I will have her send me the recipes"
type textarea "x"
type textarea "Wonderful! :) Of course - I will have her send me the recipes a"
type textarea "x"
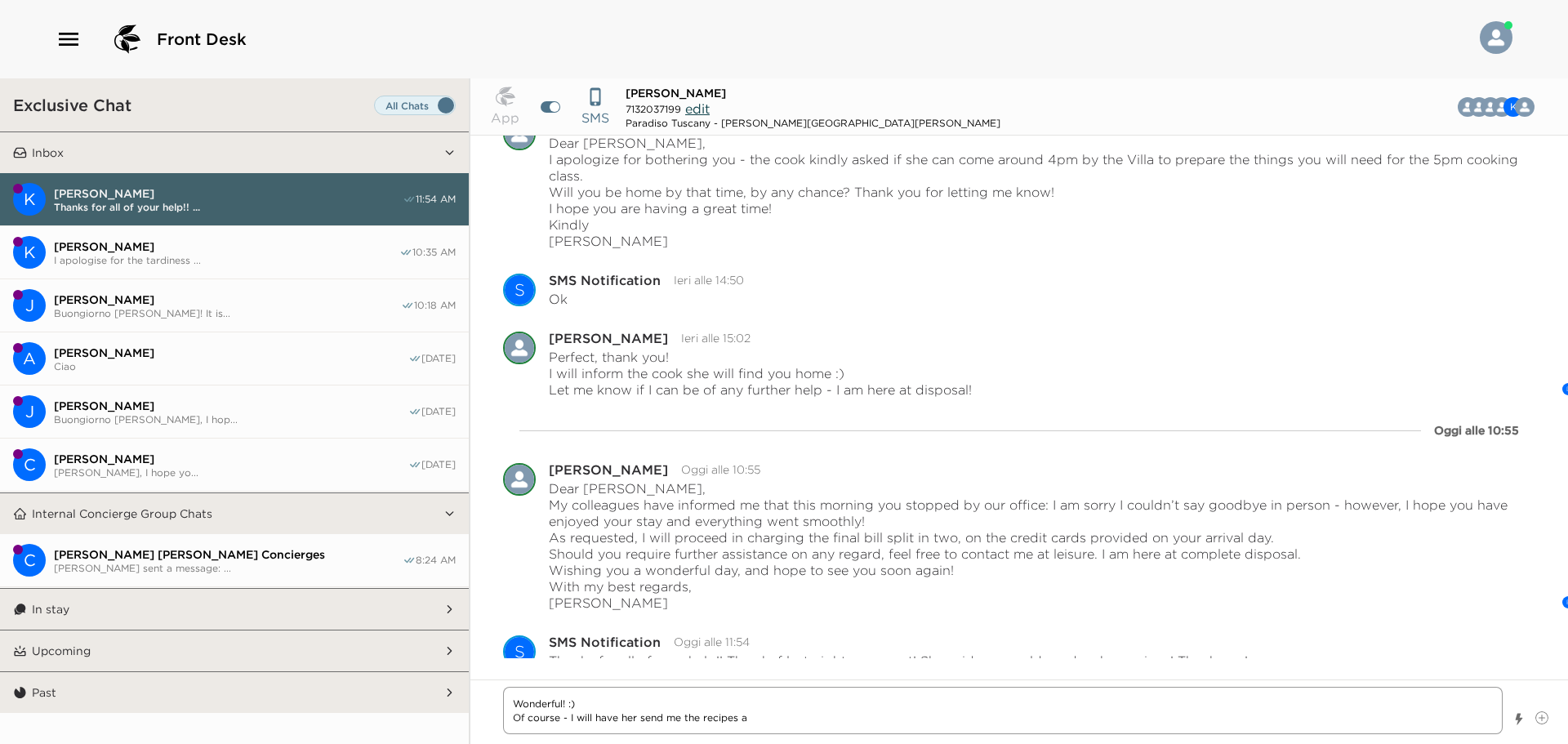
type textarea "Wonderful! :) Of course - I will have her send me the recipes an"
type textarea "x"
type textarea "Wonderful! :) Of course - I will have her send me the recipes and"
type textarea "x"
type textarea "Wonderful! :) Of course - I will have her send me the recipes and"
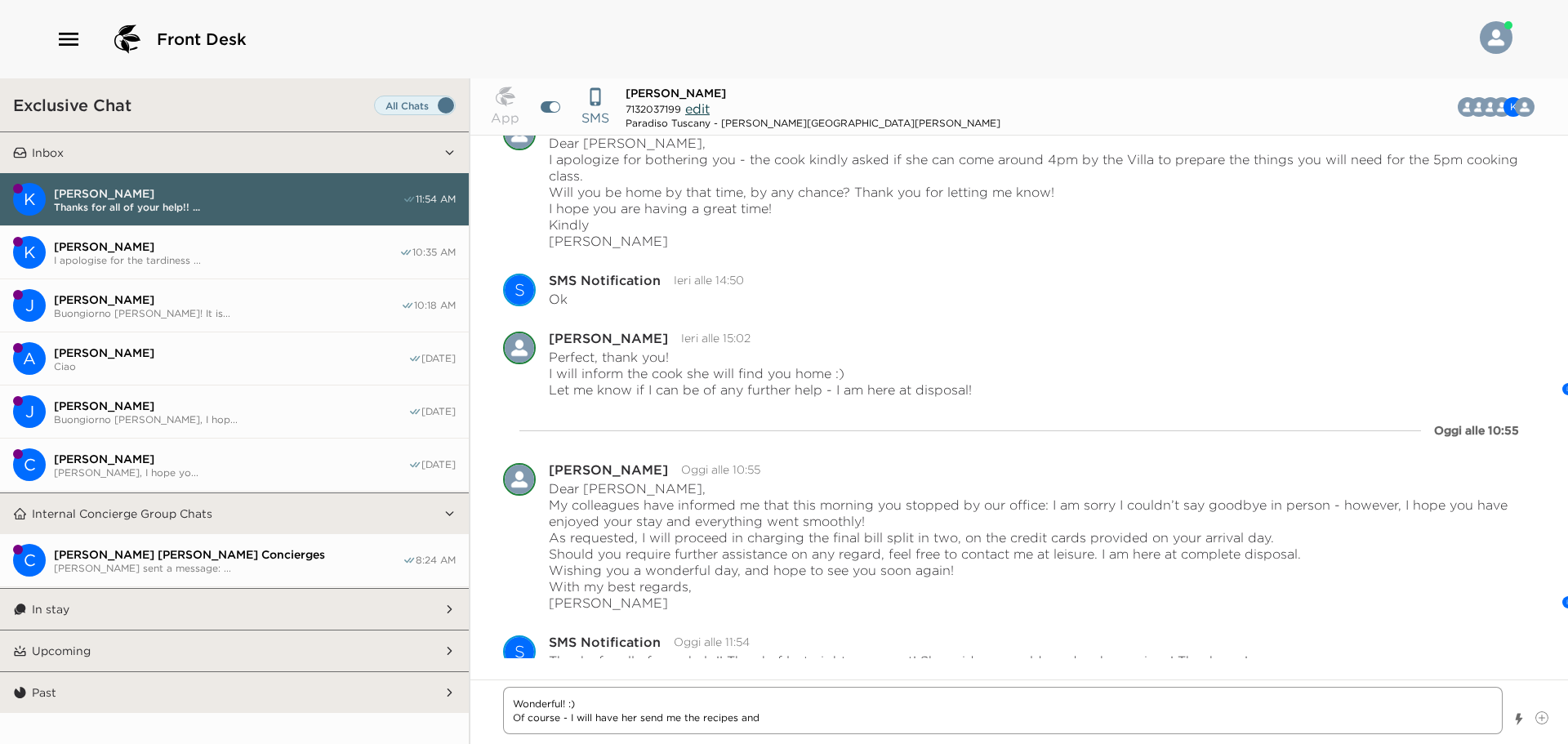
type textarea "x"
type textarea "Wonderful! :) Of course - I will have her send me the recipes and"
type textarea "x"
type textarea "Wonderful! :) Of course - I will have her send me the recipes an"
type textarea "x"
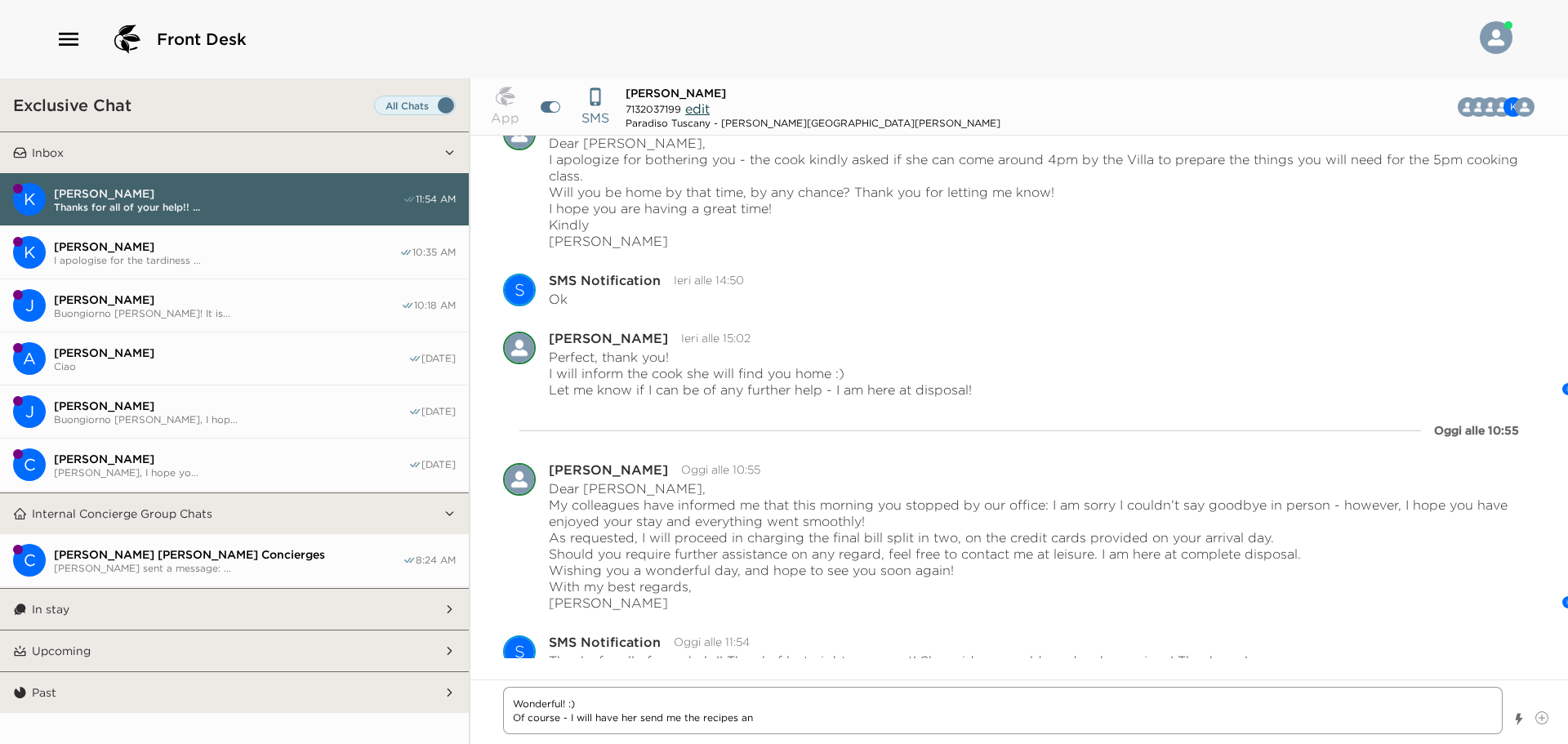
type textarea "Wonderful! :) Of course - I will have her send me the recipes a"
type textarea "x"
type textarea "Wonderful! :) Of course - I will have her send me the recipes"
type textarea "x"
type textarea "Wonderful! :) Of course - I will have her send me the recipes a"
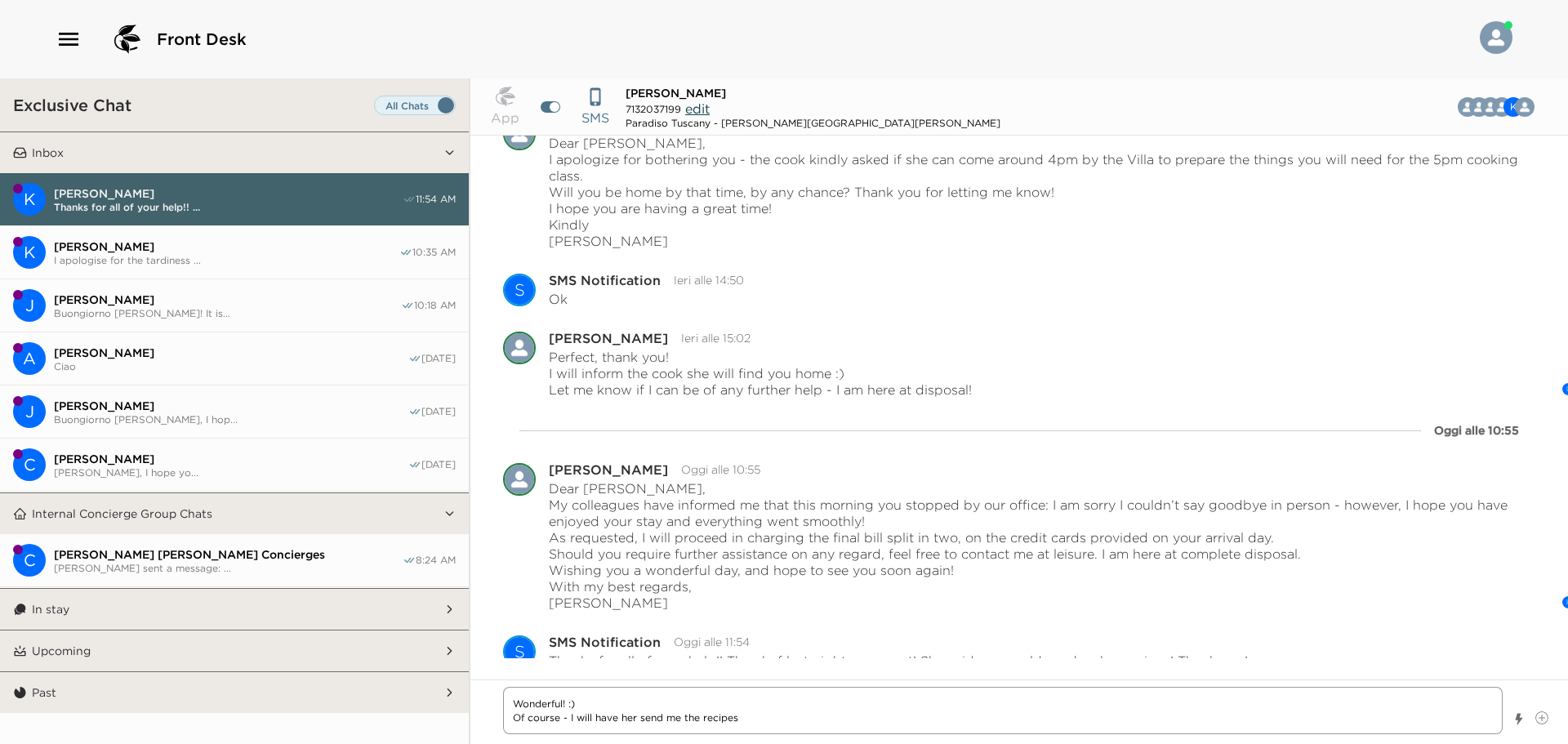
type textarea "x"
type textarea "Wonderful! :) Of course - I will have her send me the recipes an"
type textarea "x"
type textarea "Wonderful! :) Of course - I will have her send me the recipes and"
type textarea "x"
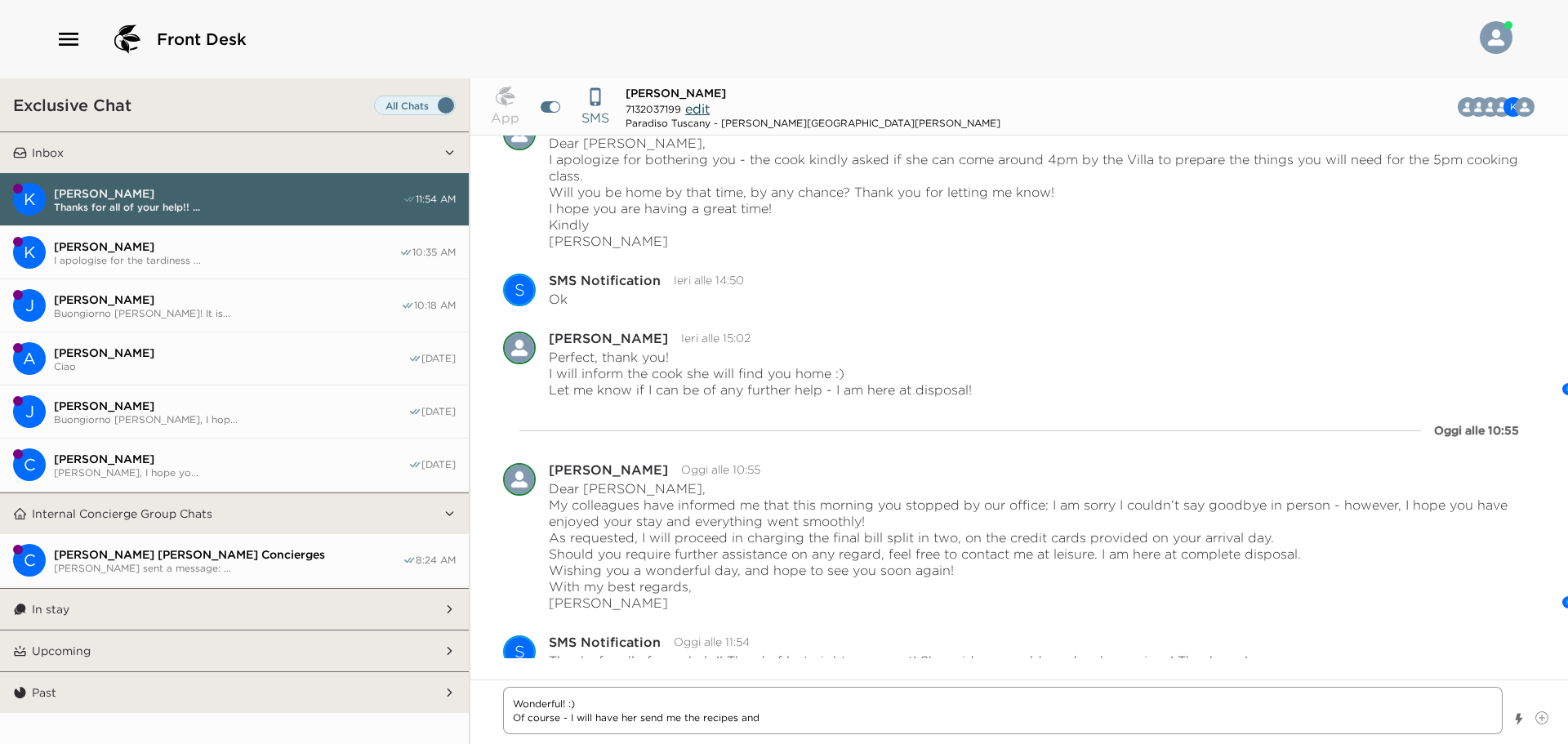
type textarea "Wonderful! :) Of course - I will have her send me the recipes and"
type textarea "x"
type textarea "Wonderful! :) Of course - I will have her send me the recipes and i"
type textarea "x"
type textarea "Wonderful! :) Of course - I will have her send me the recipes and it"
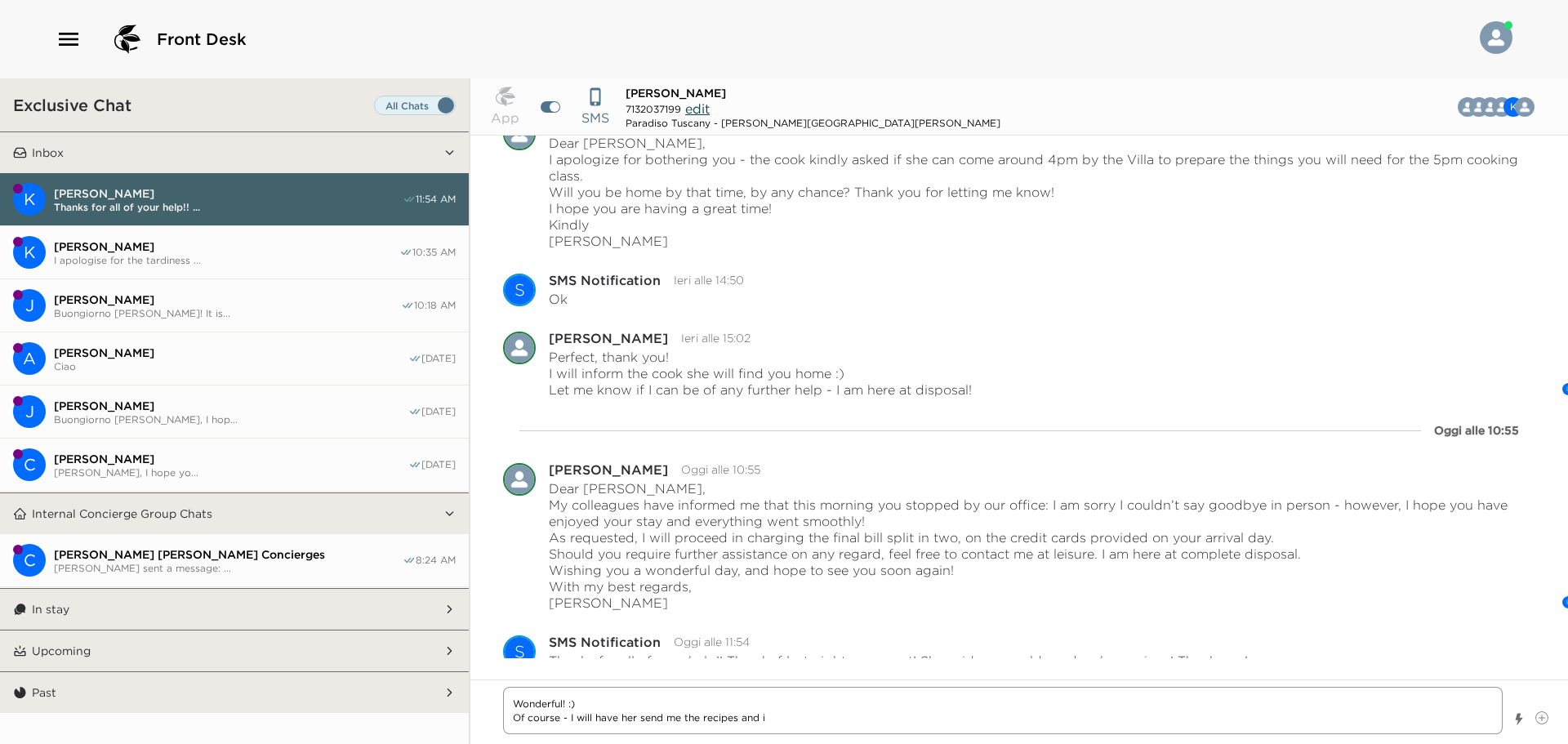
type textarea "x"
type textarea "Wonderful! :) Of course - I will have her send me the recipes and it"
type textarea "x"
type textarea "Wonderful! :) Of course - I will have her send me the recipes and it w"
type textarea "x"
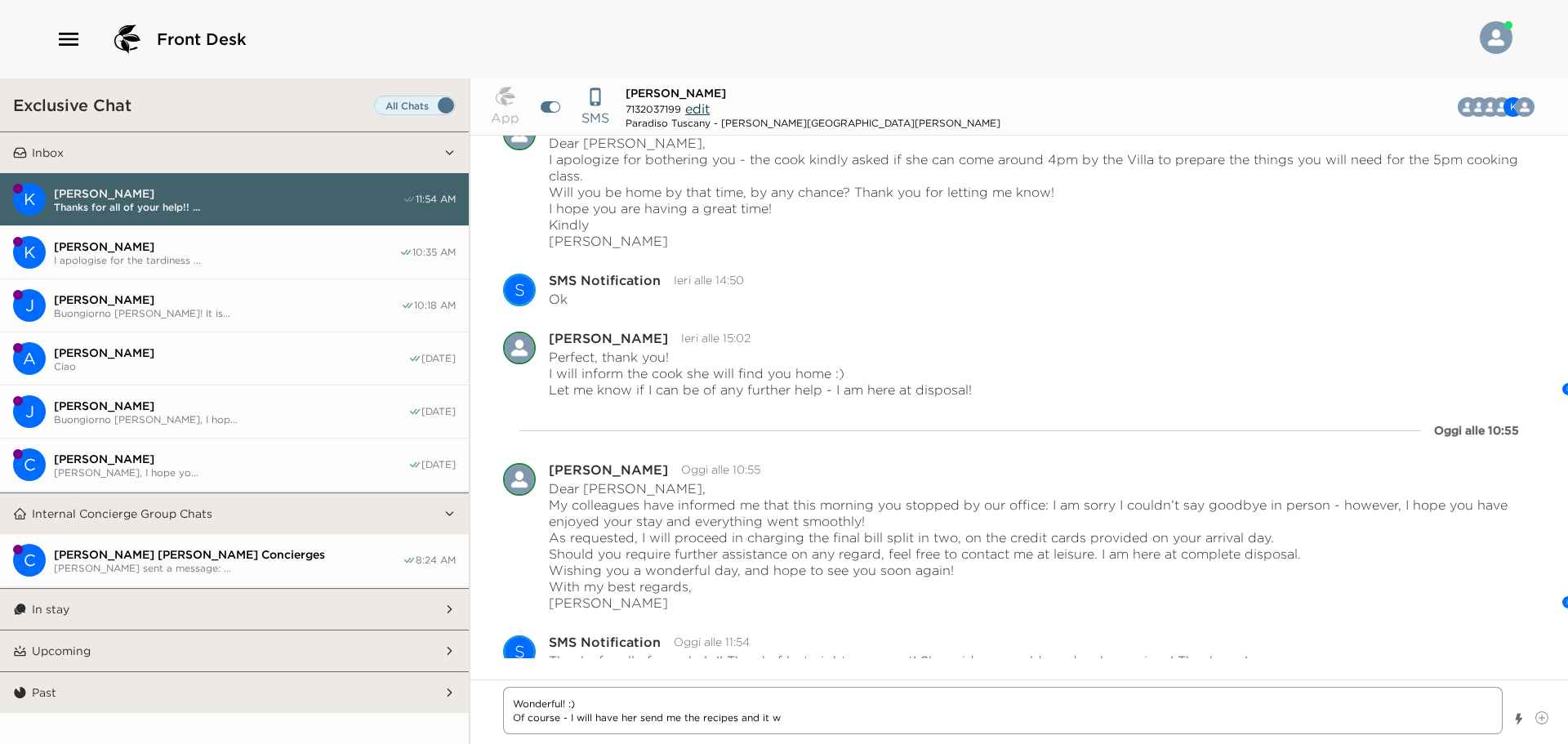
type textarea "Wonderful! :) Of course - I will have her send me the recipes and it wi"
type textarea "x"
type textarea "Wonderful! :) Of course - I will have her send me the recipes and it wil"
type textarea "x"
type textarea "Wonderful! :) Of course - I will have her send me the recipes and it will"
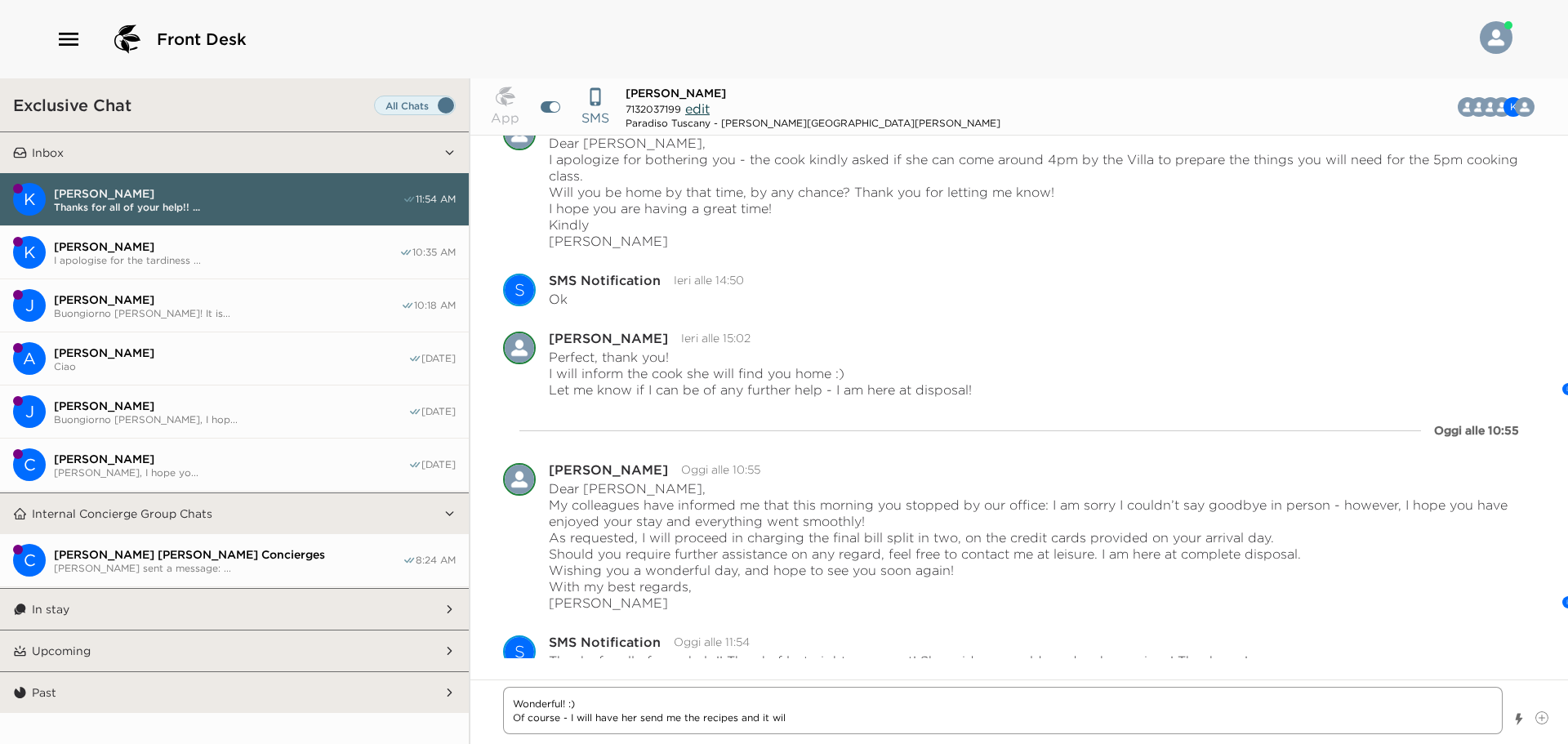
type textarea "x"
type textarea "Wonderful! :) Of course - I will have her send me the recipes and it will"
type textarea "x"
type textarea "Wonderful! :) Of course - I will have her send me the recipes and it will b"
type textarea "x"
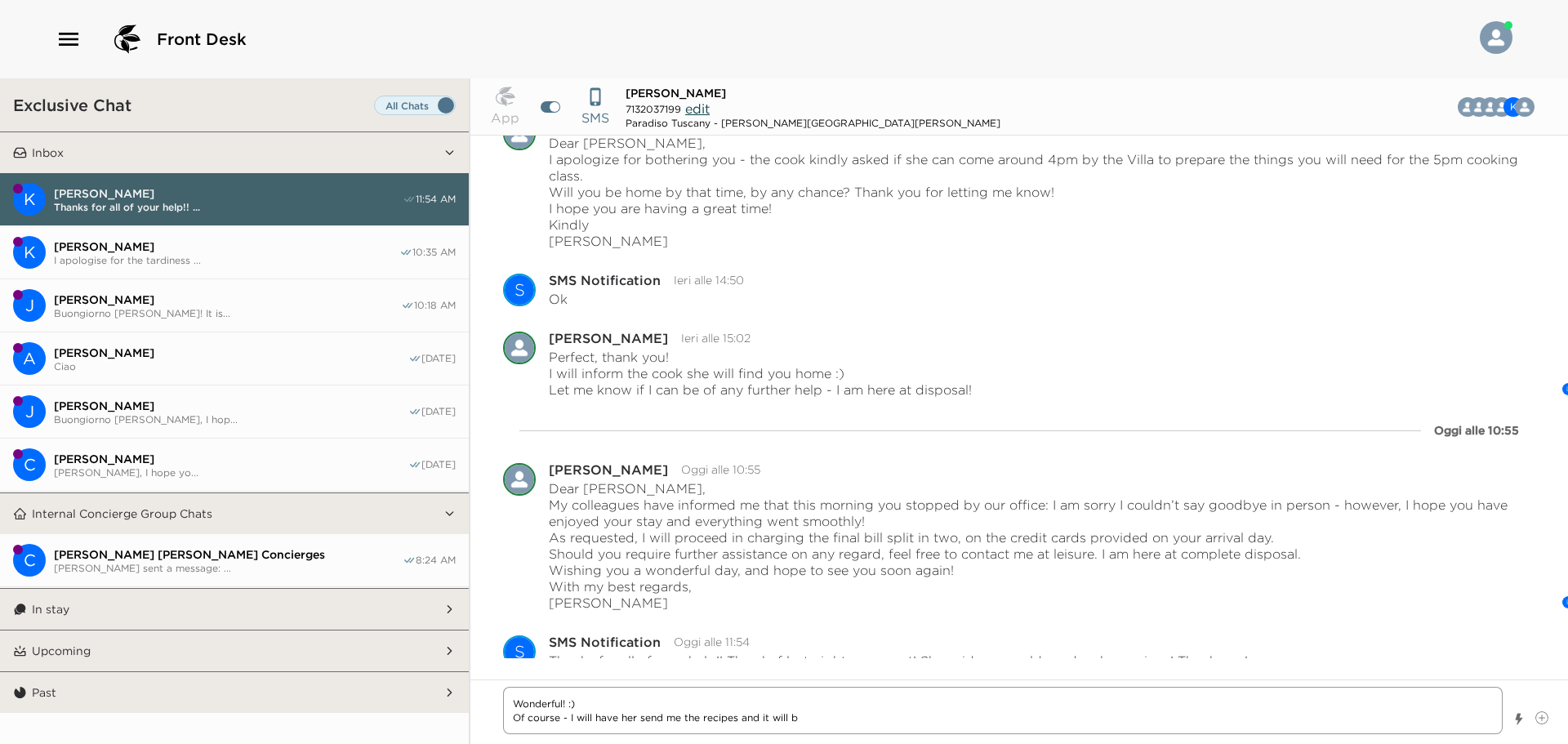
type textarea "Wonderful! :) Of course - I will have her send me the recipes and it will be"
type textarea "x"
type textarea "Wonderful! :) Of course - I will have her send me the recipes and it will be"
type textarea "x"
type textarea "Wonderful! :) Of course - I will have her send me the recipes and it will be m"
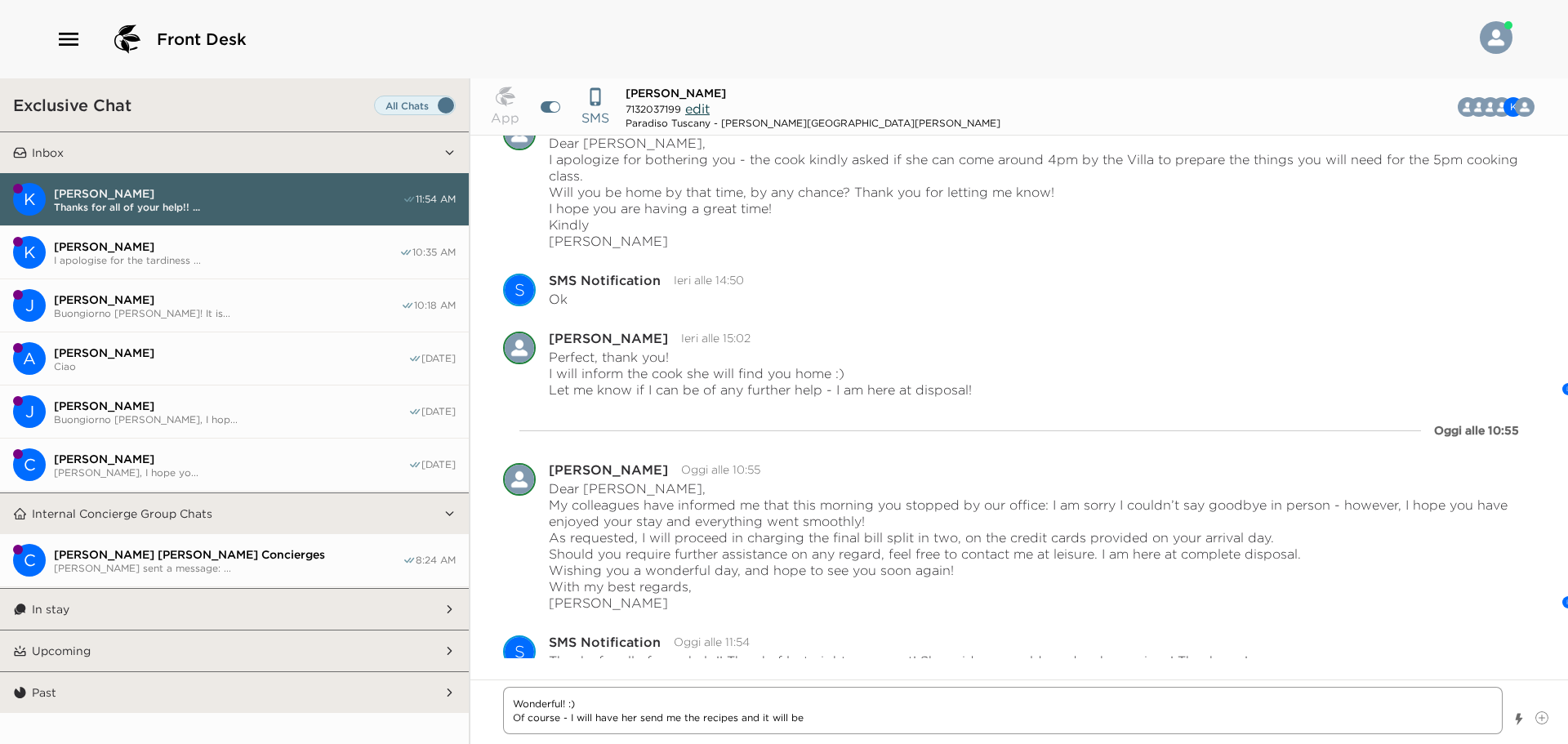
type textarea "x"
type textarea "Wonderful! :) Of course - I will have her send me the recipes and it will be my"
type textarea "x"
type textarea "Wonderful! :) Of course - I will have her send me the recipes and it will be my"
type textarea "x"
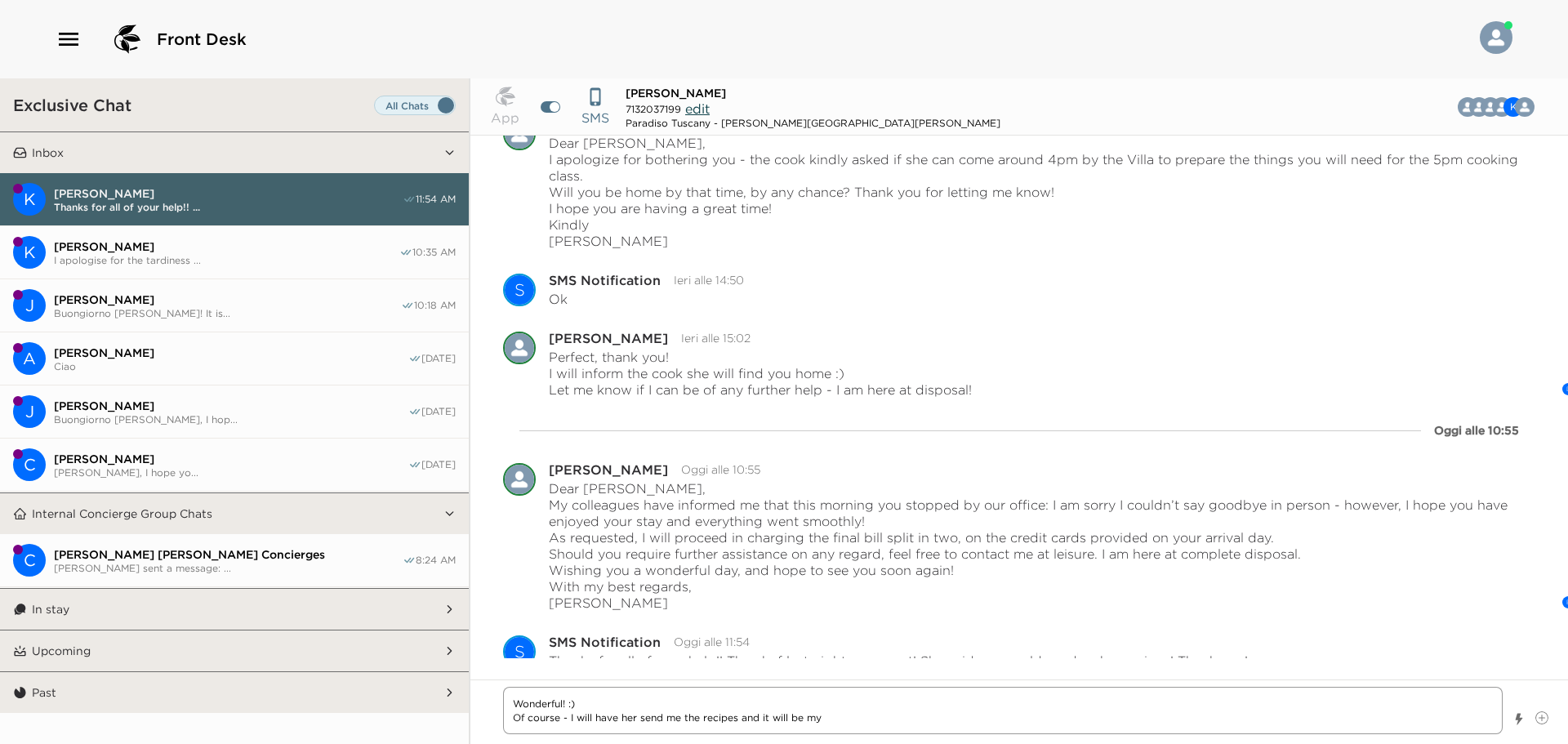
type textarea "Wonderful! :) Of course - I will have her send me the recipes and it will be my…"
type textarea "x"
type textarea "Wonderful! :) Of course - I will have her send me the recipes and it will be my…"
type textarea "x"
type textarea "Wonderful! :) Of course - I will have her send me the recipes and it will be my…"
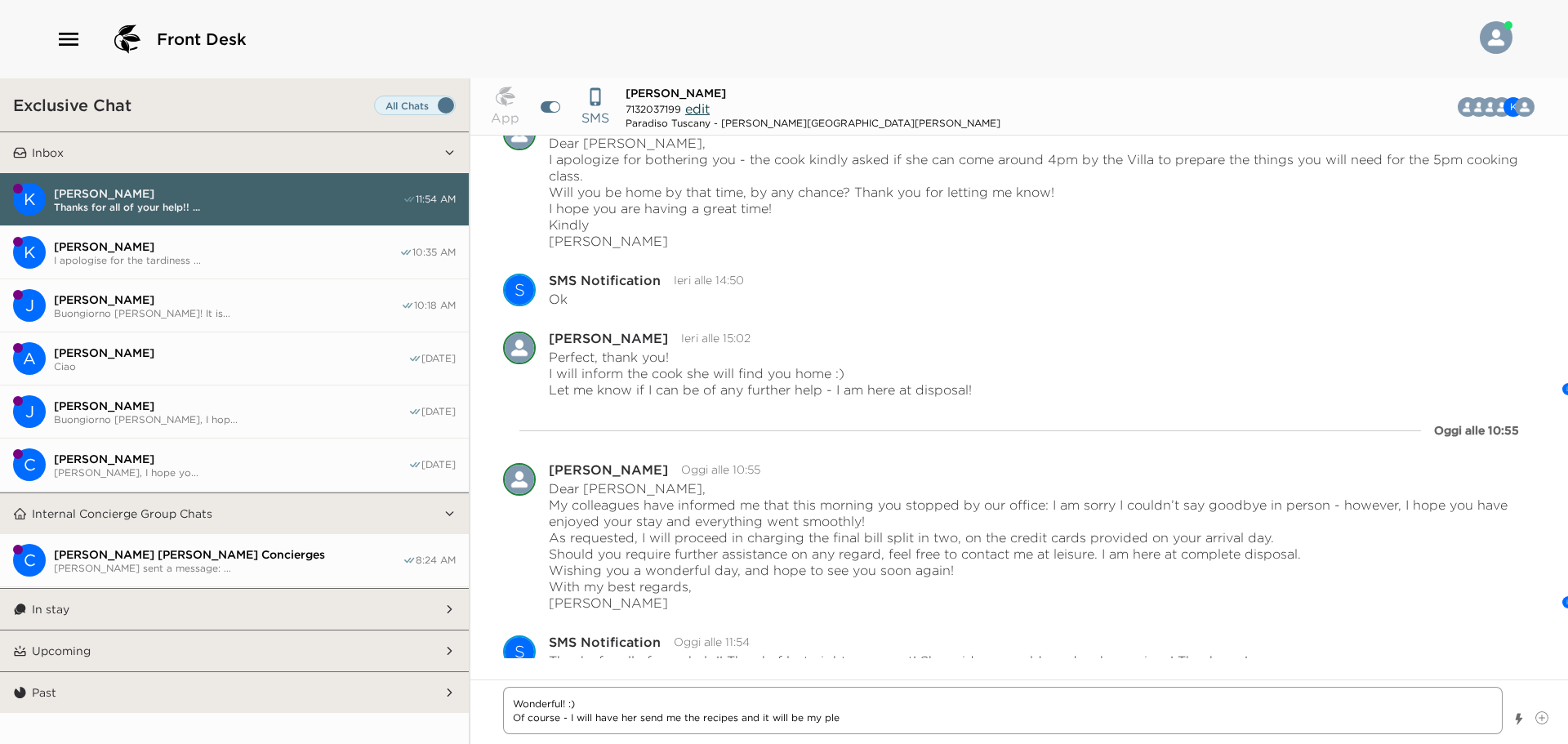
type textarea "x"
type textarea "Wonderful! :) Of course - I will have her send me the recipes and it will be my…"
type textarea "x"
type textarea "Wonderful! :) Of course - I will have her send me the recipes and it will be my…"
type textarea "x"
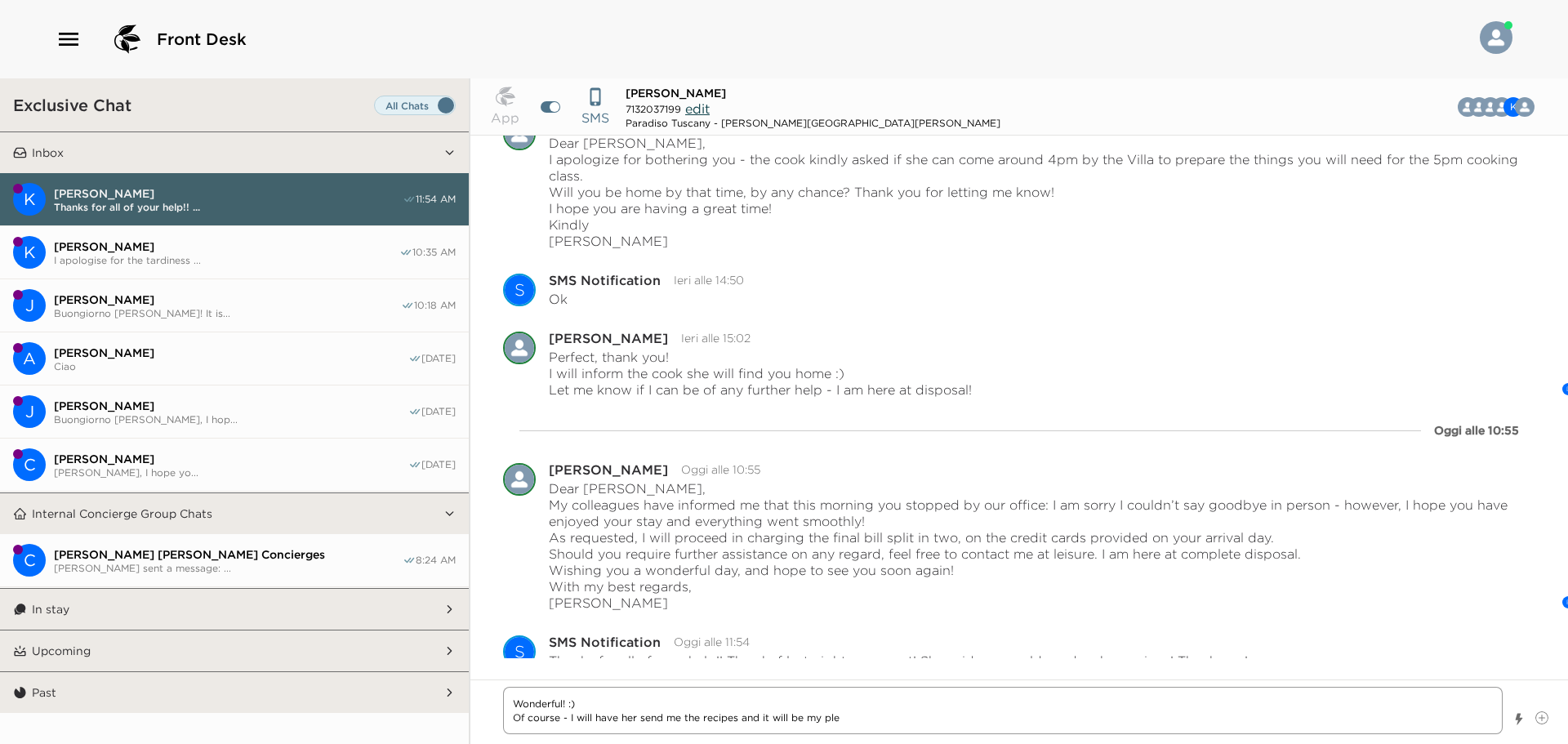
type textarea "Wonderful! :) Of course - I will have her send me the recipes and it will be my…"
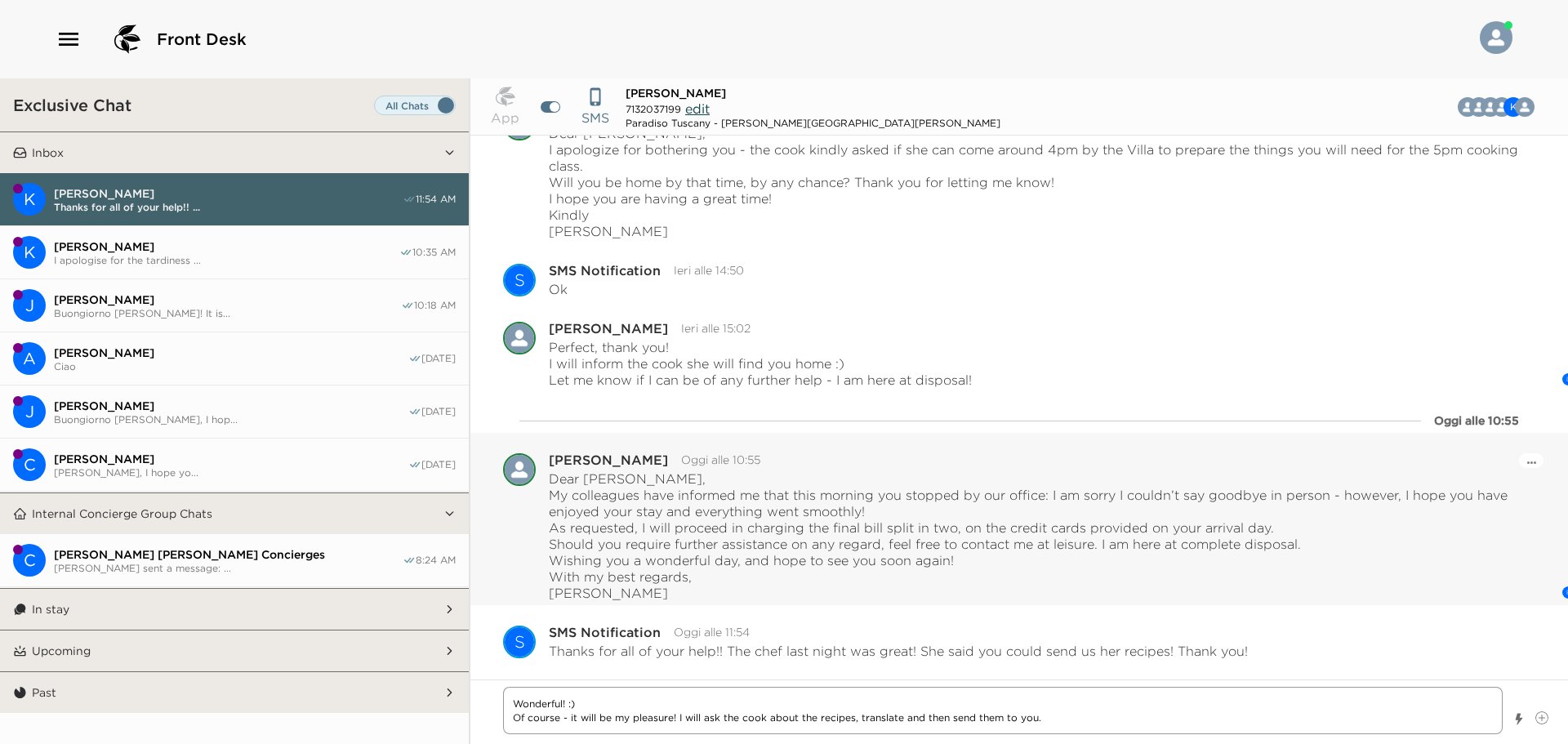
scroll to position [2579, 0]
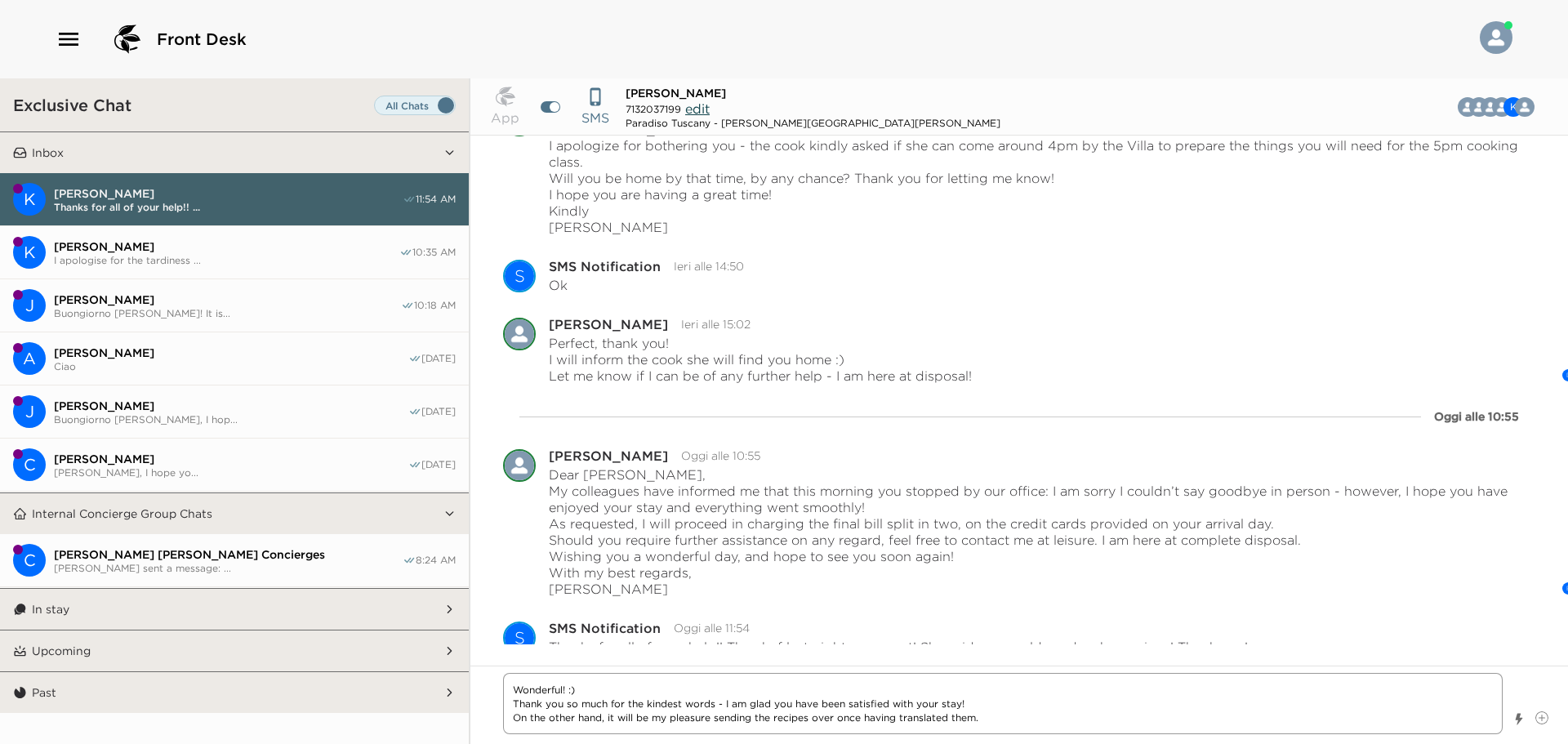
click at [616, 724] on textarea "Wonderful! :) Thank you so much for the kindest words - I am glad you have been…" at bounding box center [1002, 703] width 999 height 61
click at [1035, 723] on textarea "Wonderful! :) Thank you so much for the kindest words - I am glad you have been…" at bounding box center [1002, 703] width 999 height 61
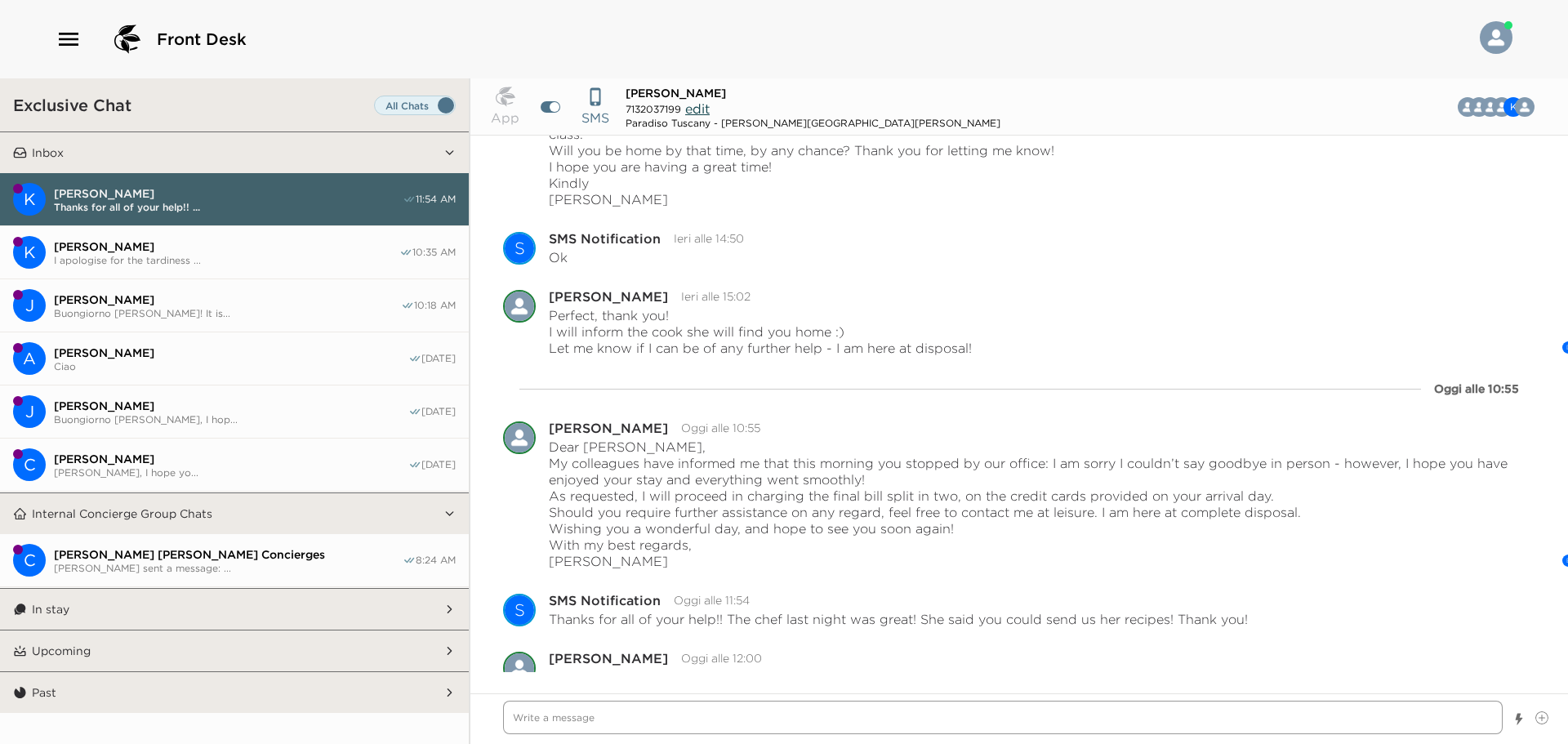
scroll to position [2639, 0]
